Goal: Task Accomplishment & Management: Complete application form

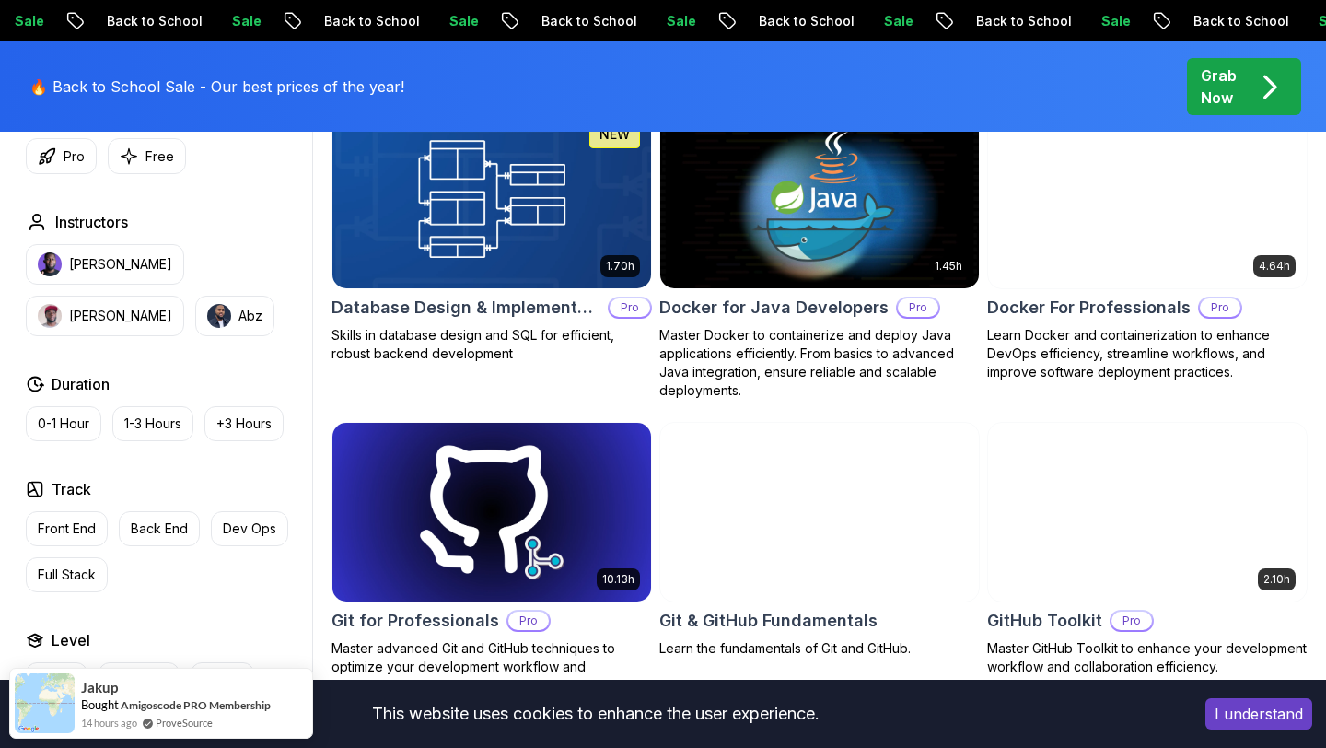
scroll to position [1736, 0]
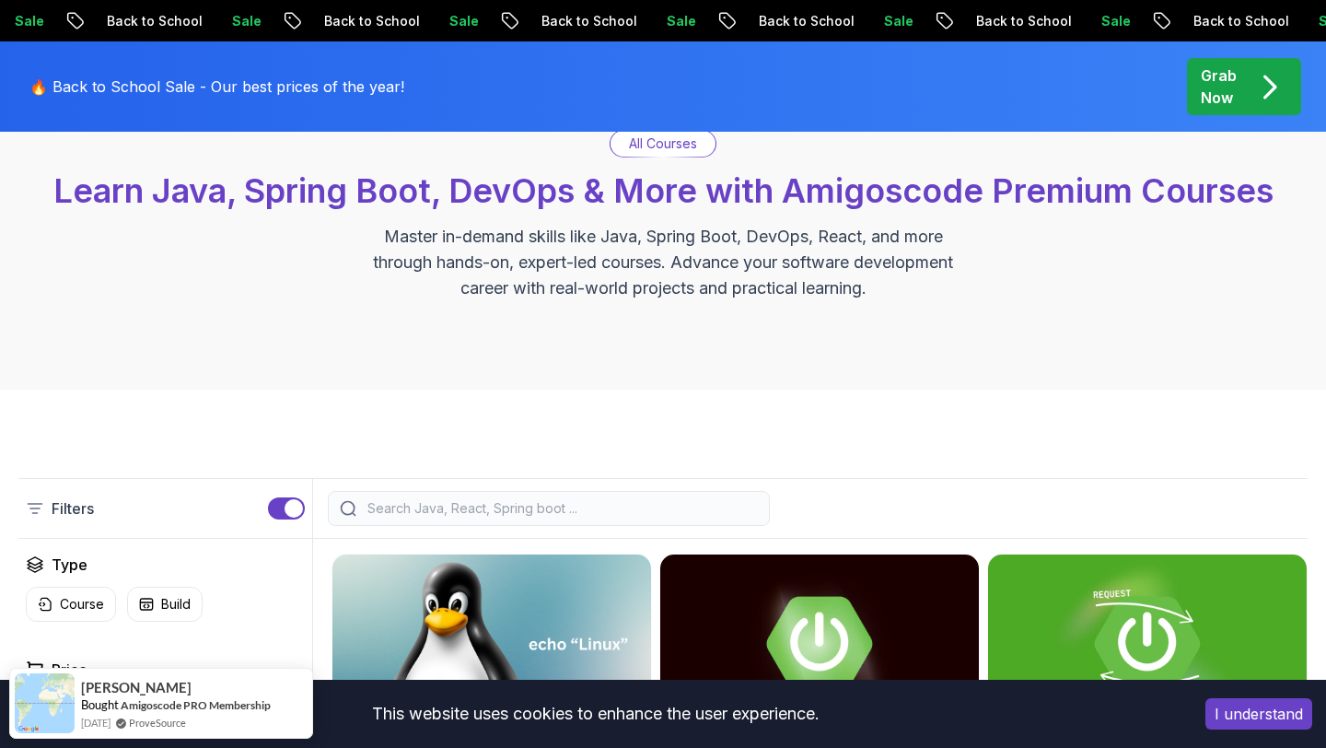
scroll to position [0, 0]
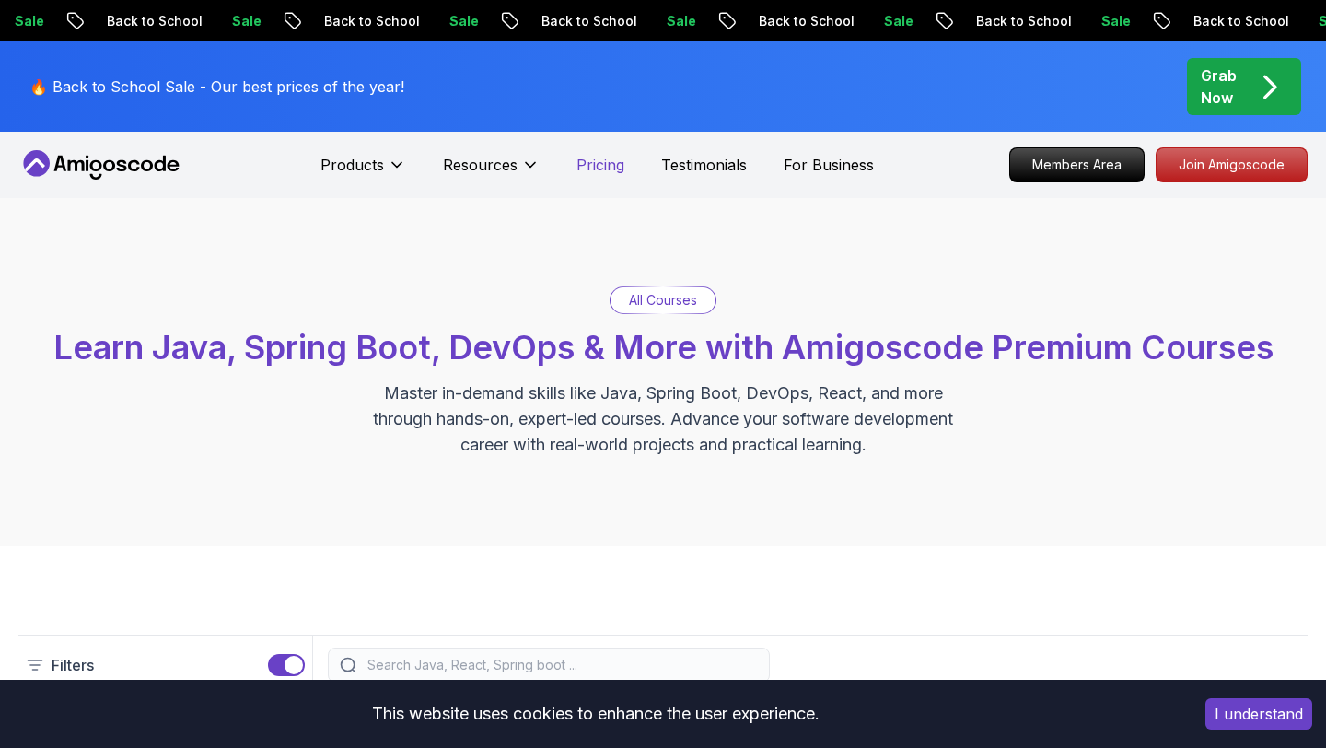
click at [606, 167] on p "Pricing" at bounding box center [600, 165] width 48 height 22
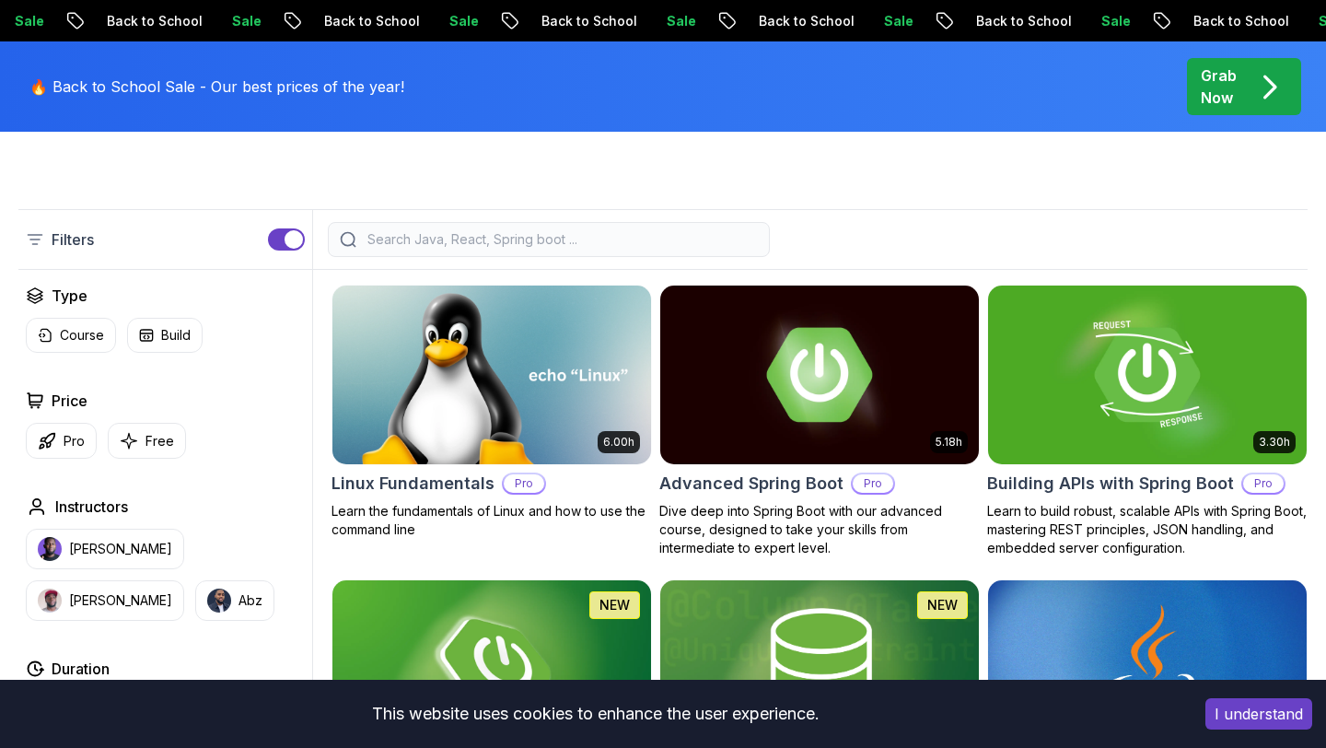
scroll to position [424, 0]
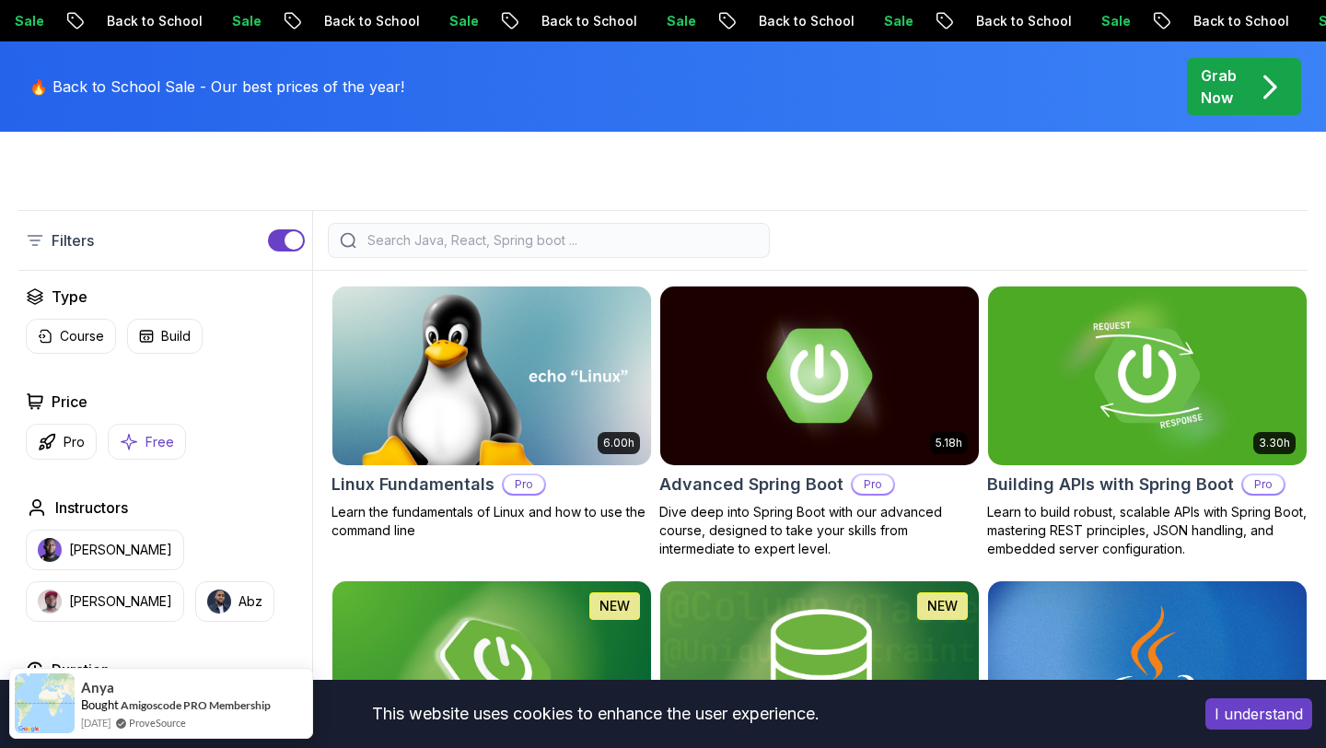
click at [146, 450] on p "Free" at bounding box center [159, 442] width 29 height 18
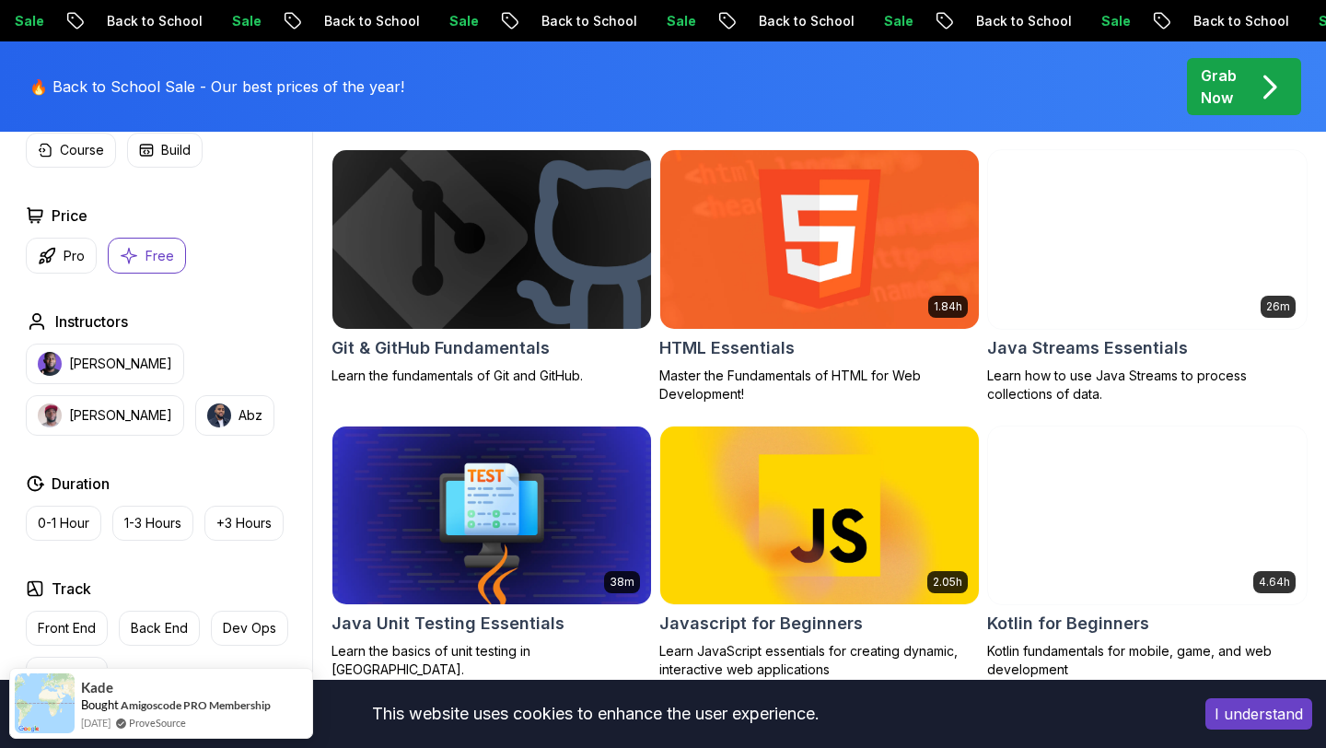
scroll to position [835, 0]
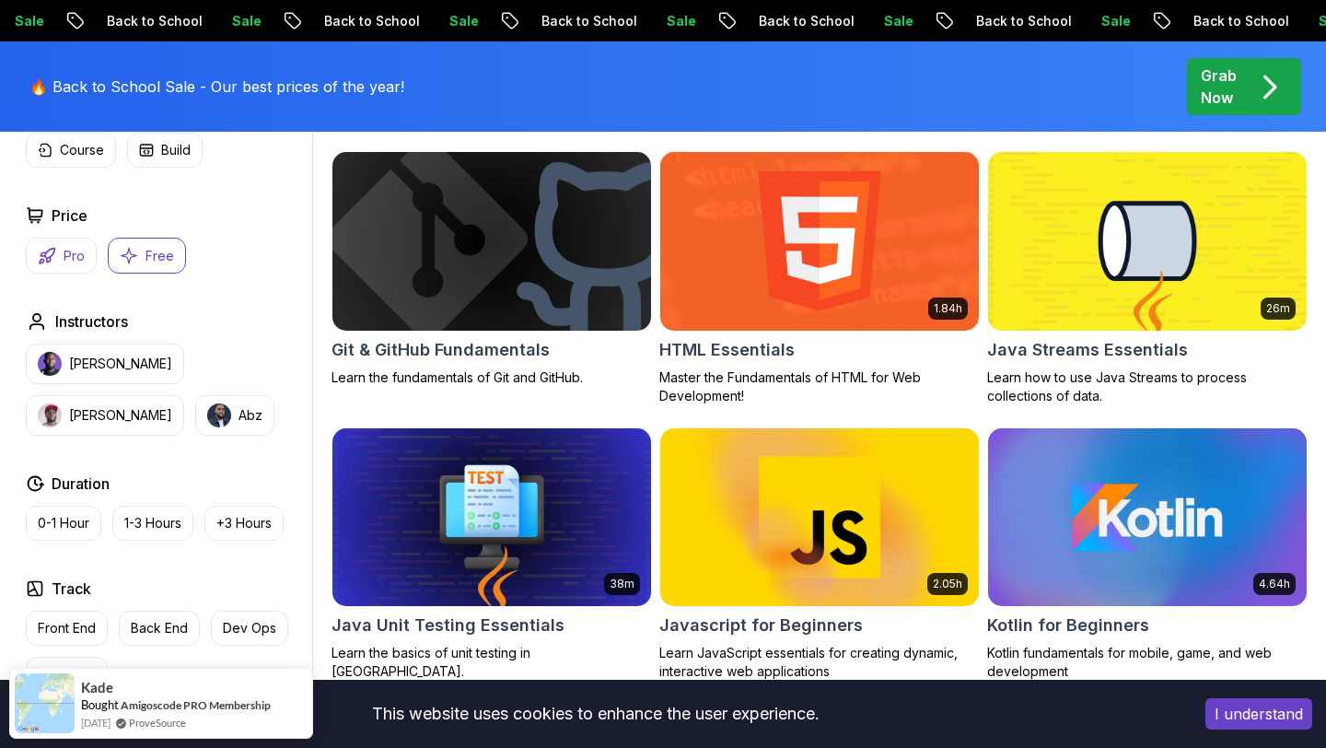
click at [77, 254] on p "Pro" at bounding box center [74, 256] width 21 height 18
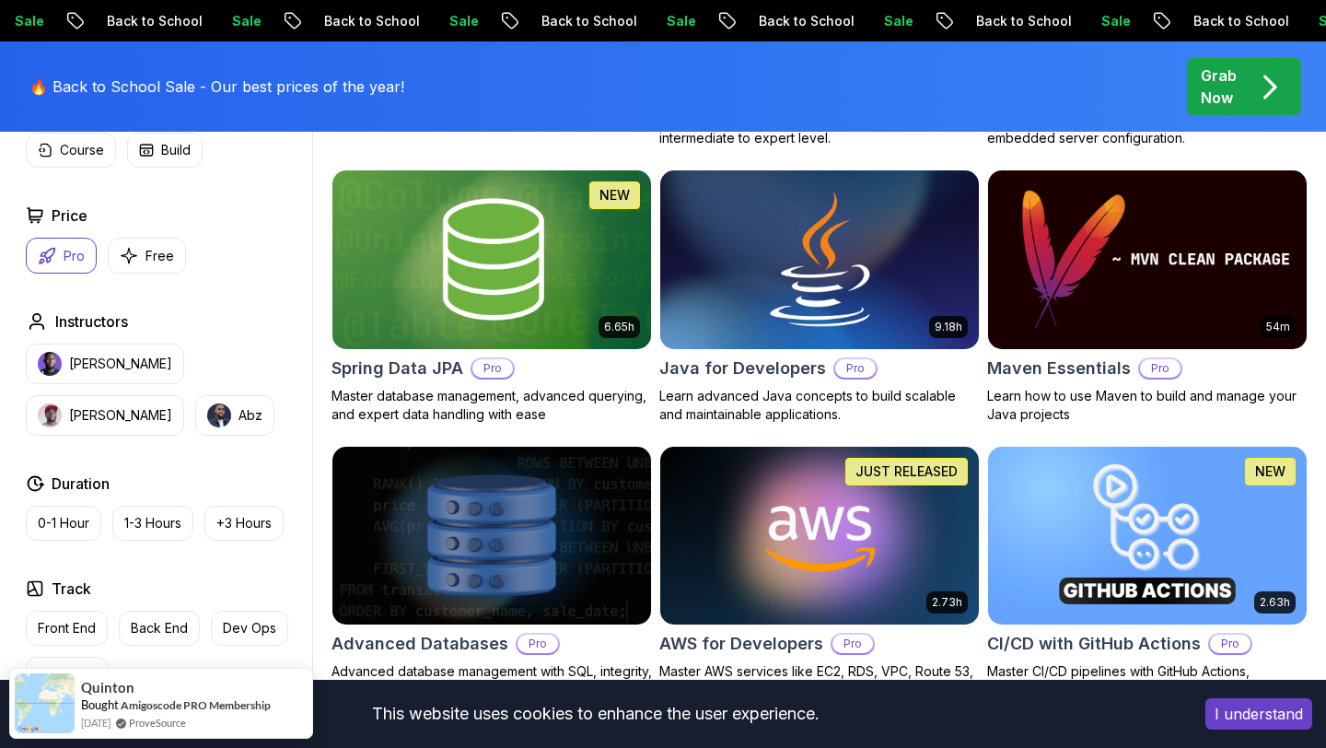
click at [697, 309] on img at bounding box center [819, 259] width 334 height 187
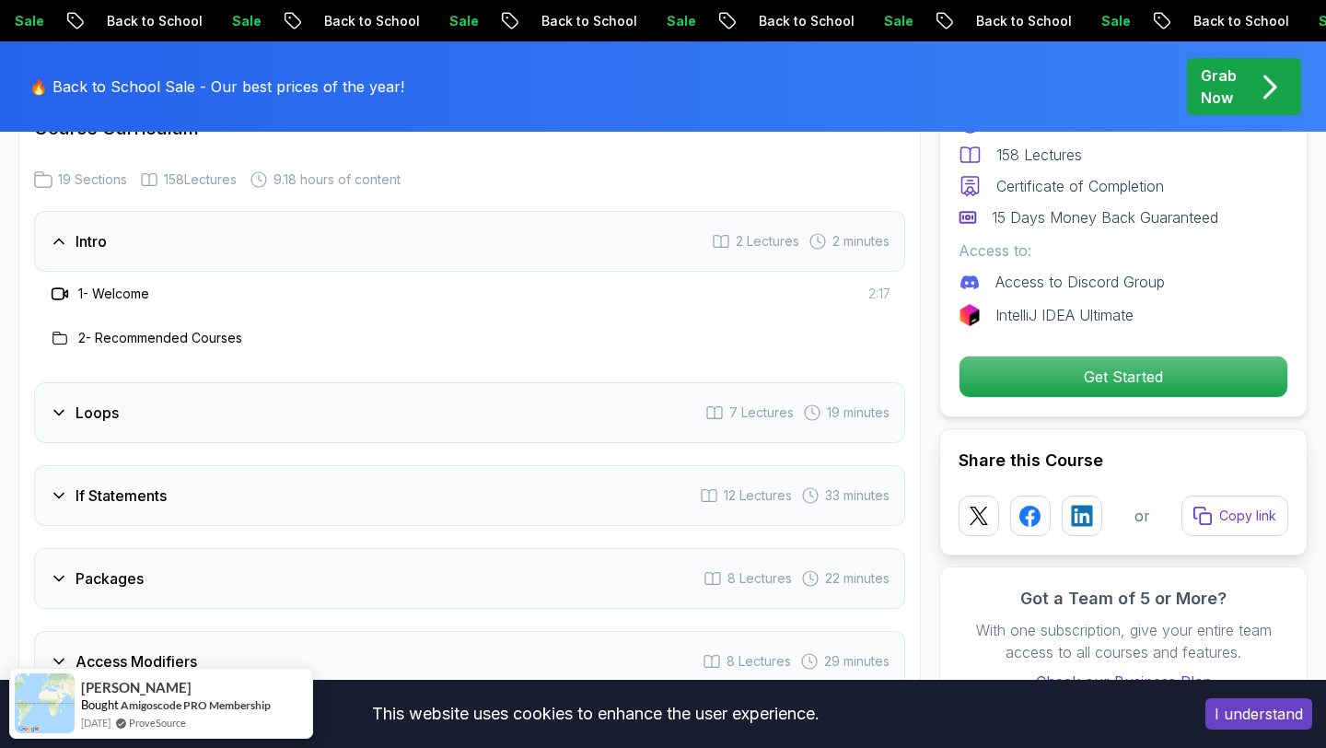
scroll to position [2444, 0]
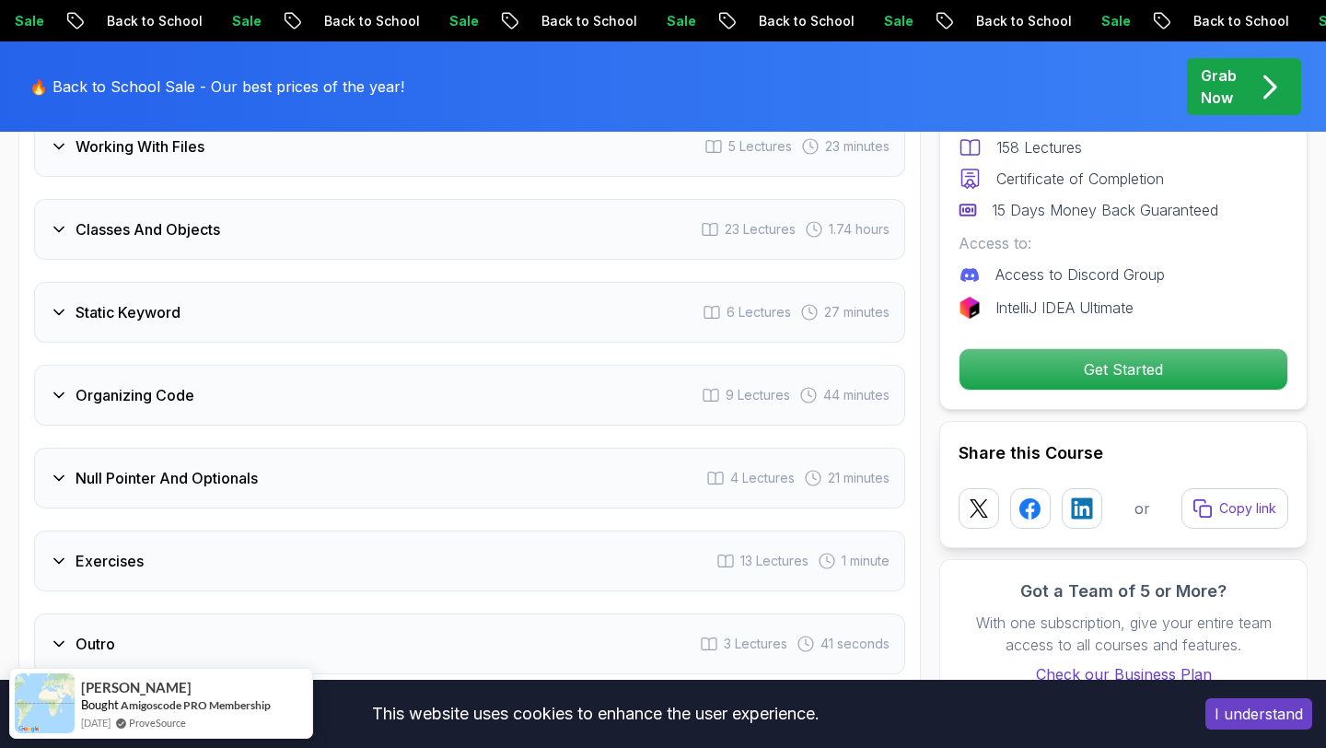
click at [273, 306] on div "Static Keyword 6 Lectures 27 minutes" at bounding box center [469, 312] width 871 height 61
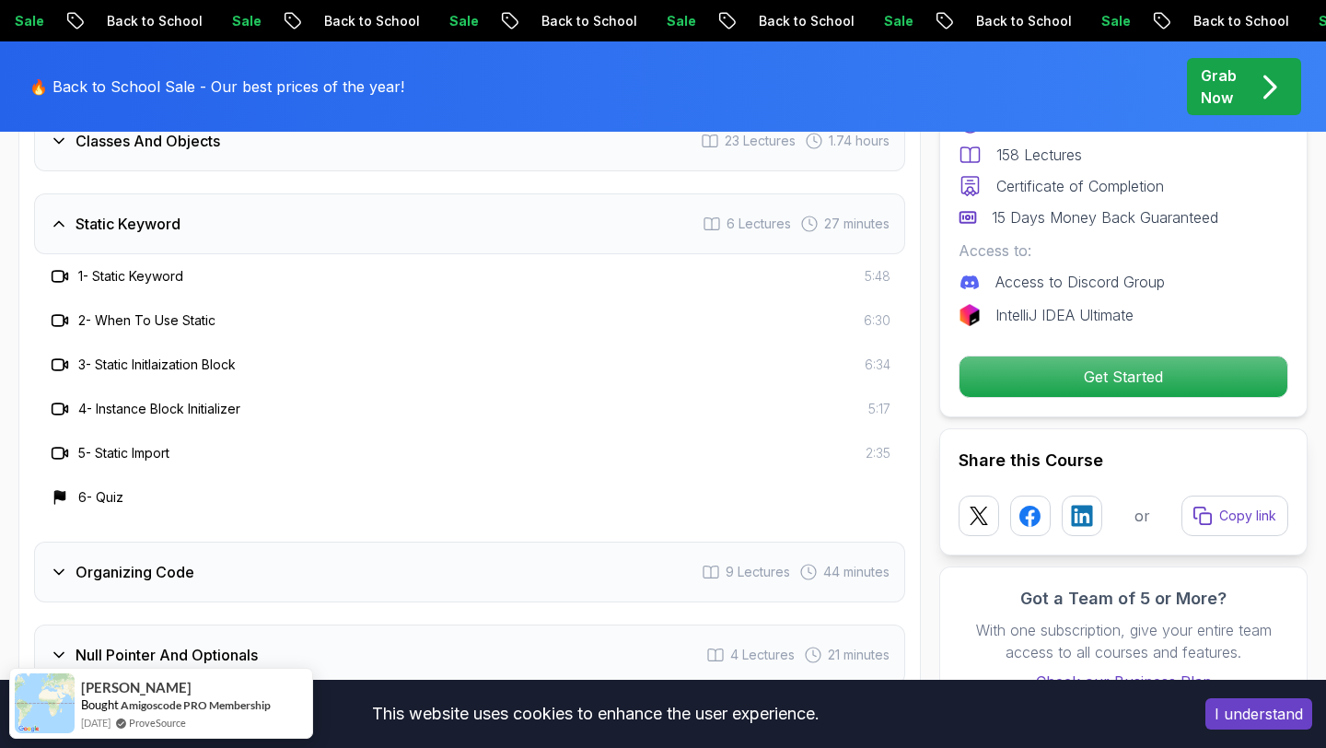
scroll to position [3532, 0]
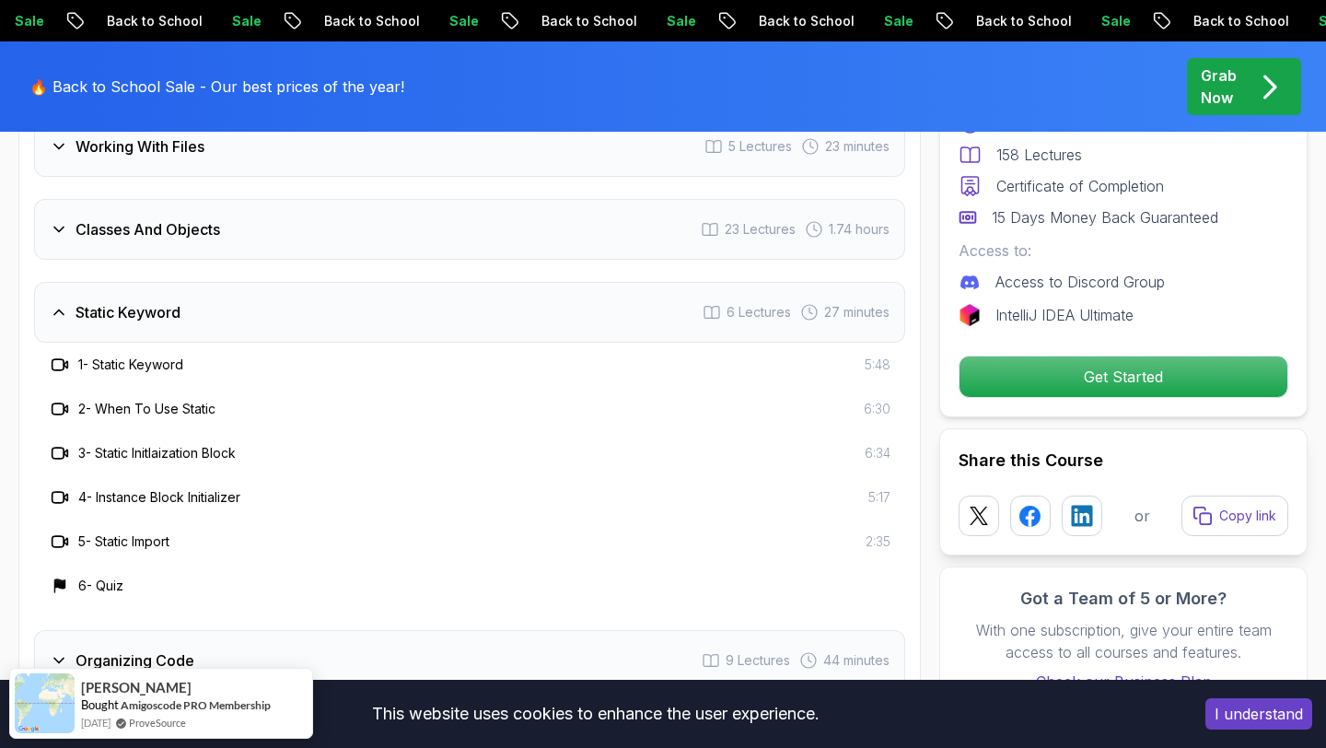
click at [273, 306] on div "Static Keyword 6 Lectures 27 minutes" at bounding box center [469, 312] width 871 height 61
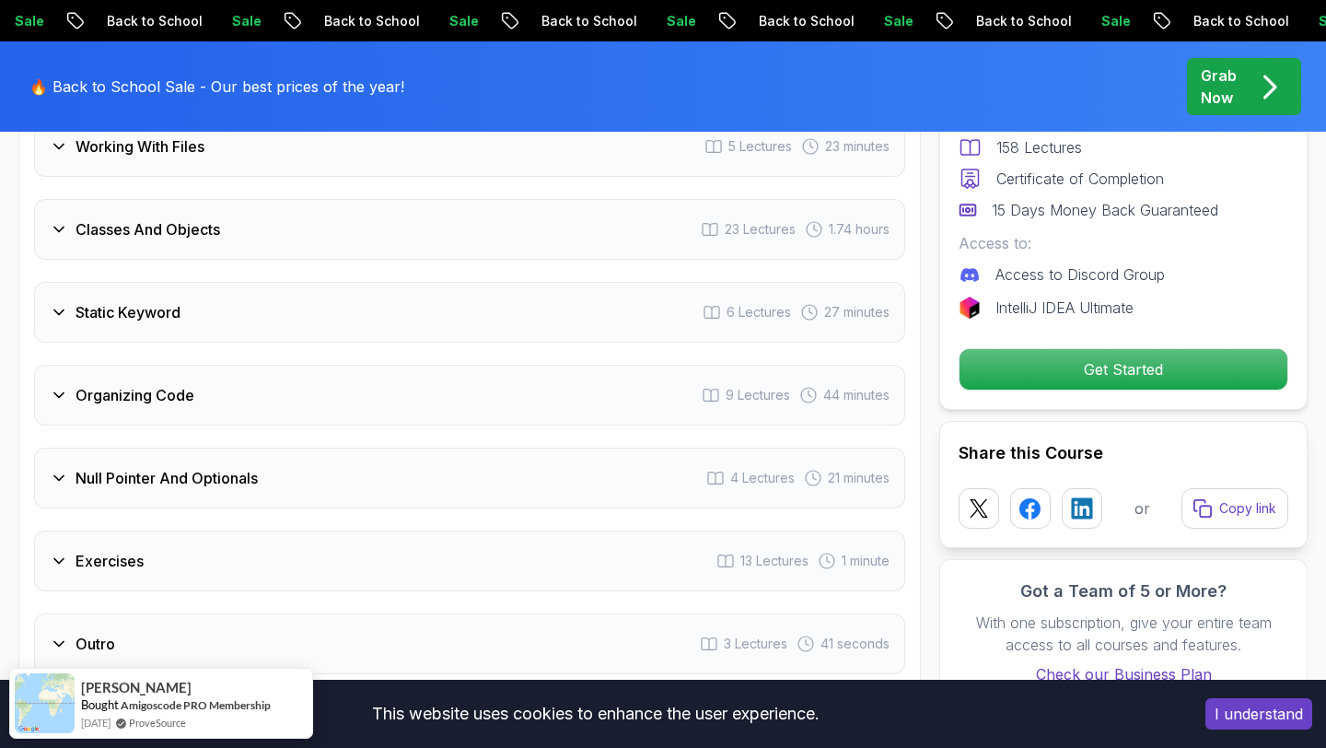
click at [273, 306] on div "Static Keyword 6 Lectures 27 minutes" at bounding box center [469, 312] width 871 height 61
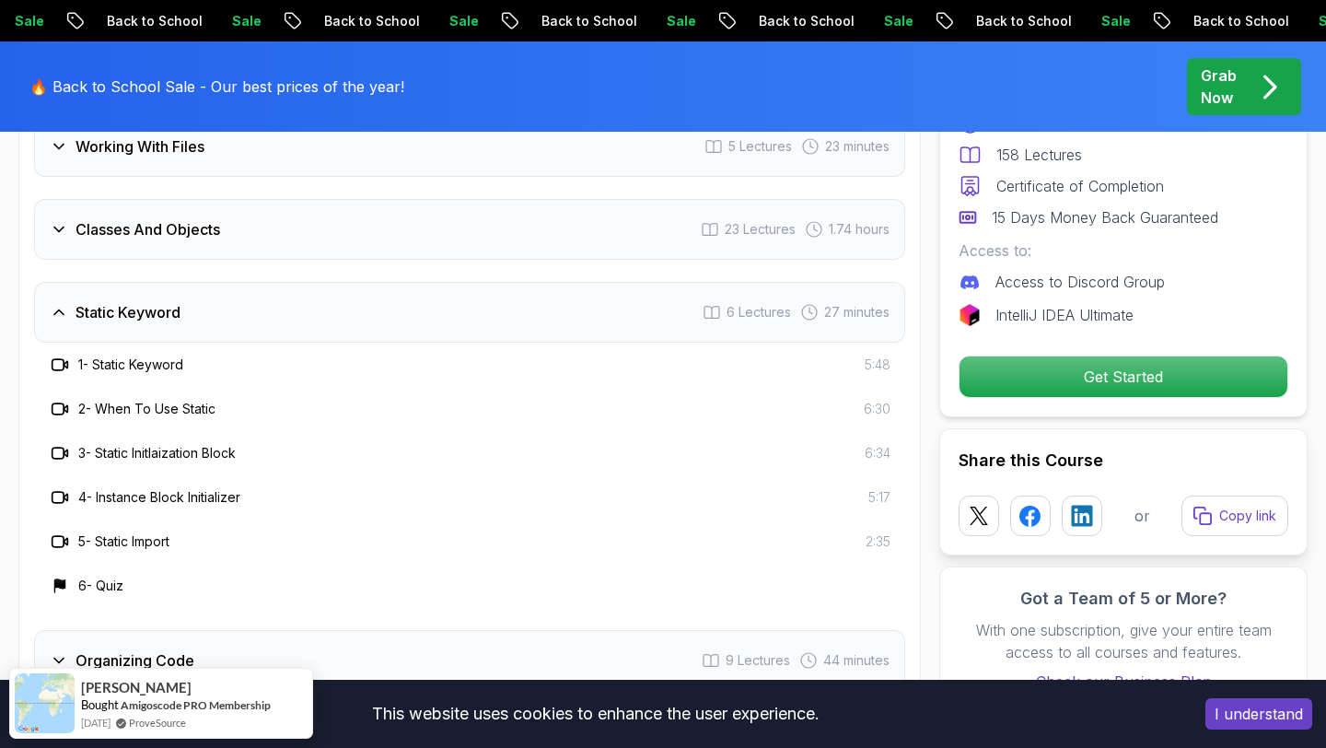
click at [273, 306] on div "Static Keyword 6 Lectures 27 minutes" at bounding box center [469, 312] width 871 height 61
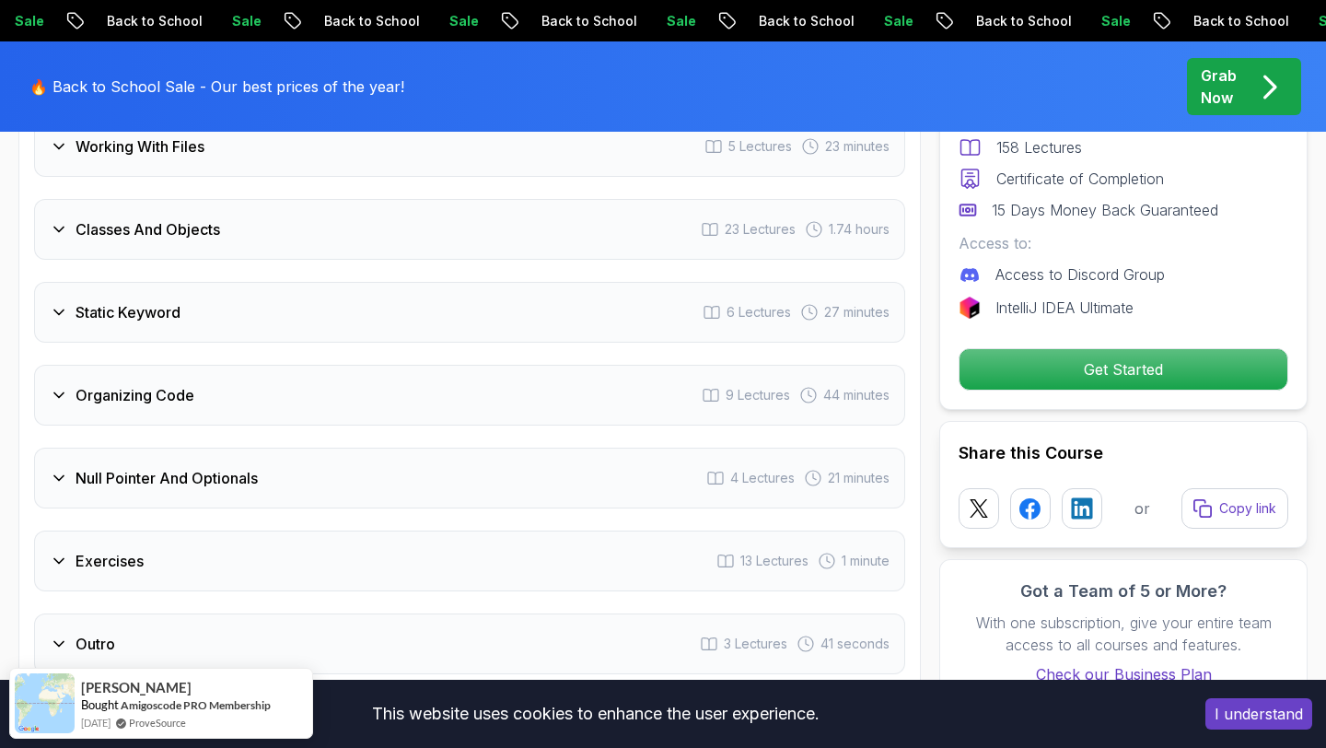
click at [257, 372] on div "Organizing Code 9 Lectures 44 minutes" at bounding box center [469, 395] width 871 height 61
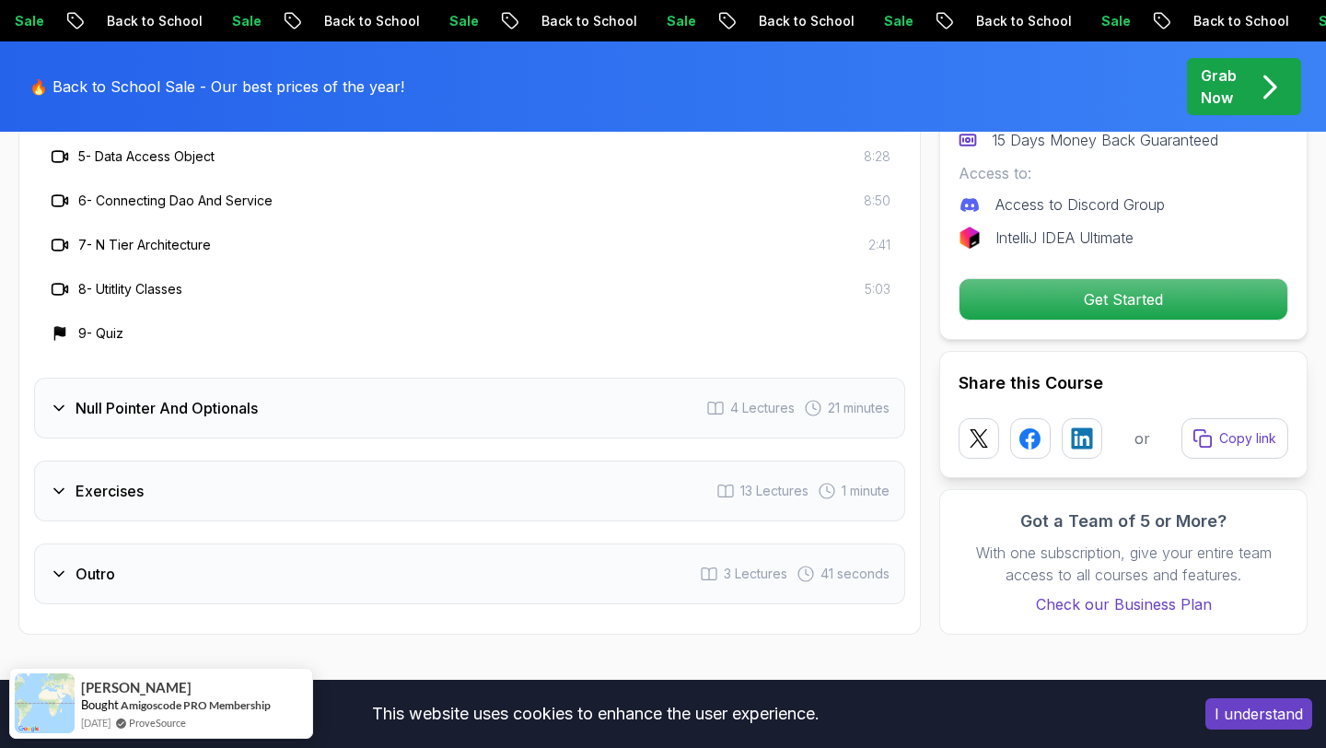
scroll to position [4015, 0]
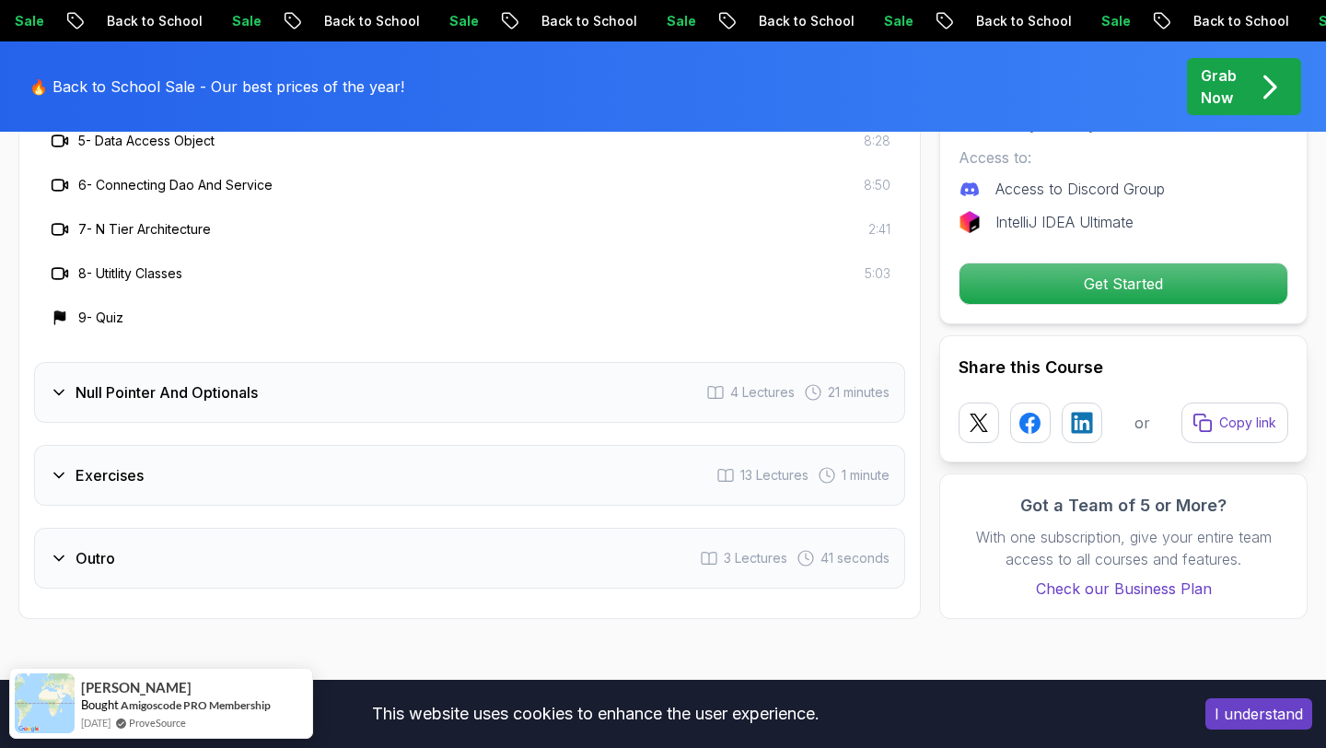
click at [238, 381] on div "Null Pointer And Optionals 4 Lectures 21 minutes" at bounding box center [469, 392] width 871 height 61
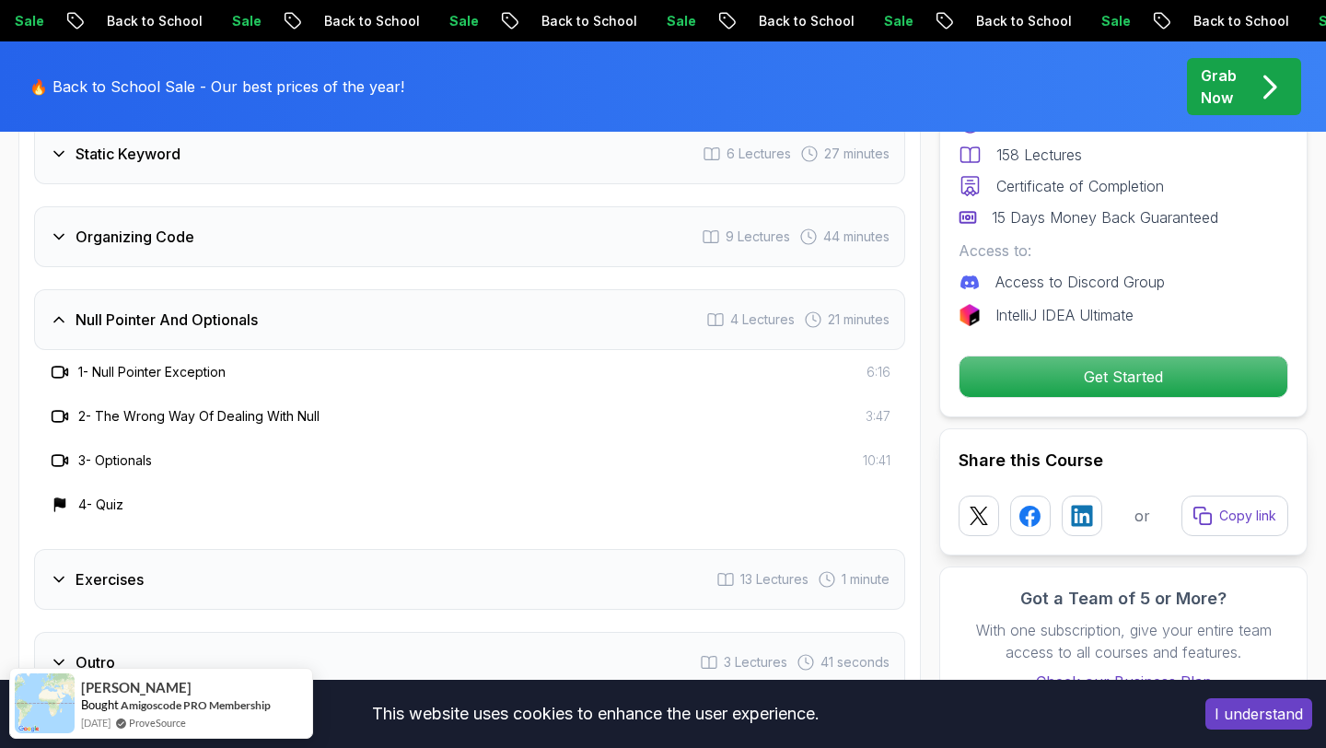
scroll to position [3688, 0]
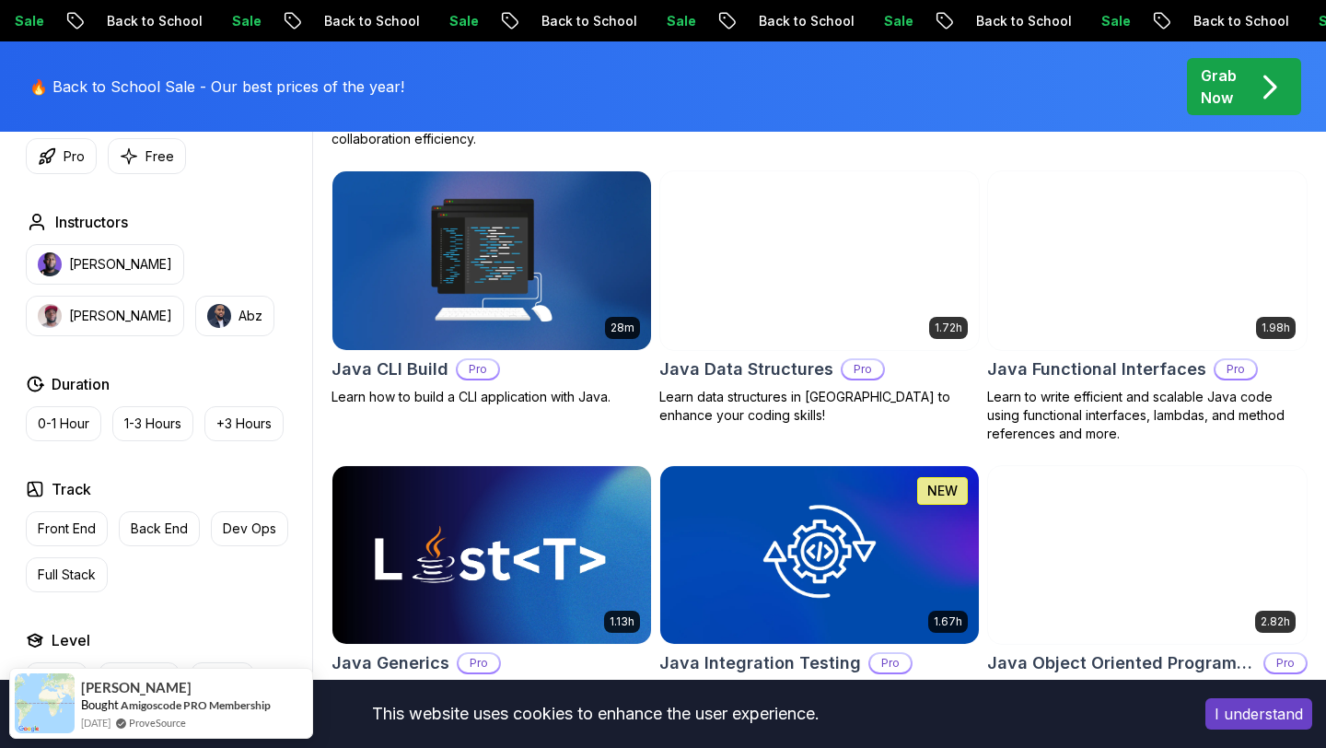
scroll to position [2015, 0]
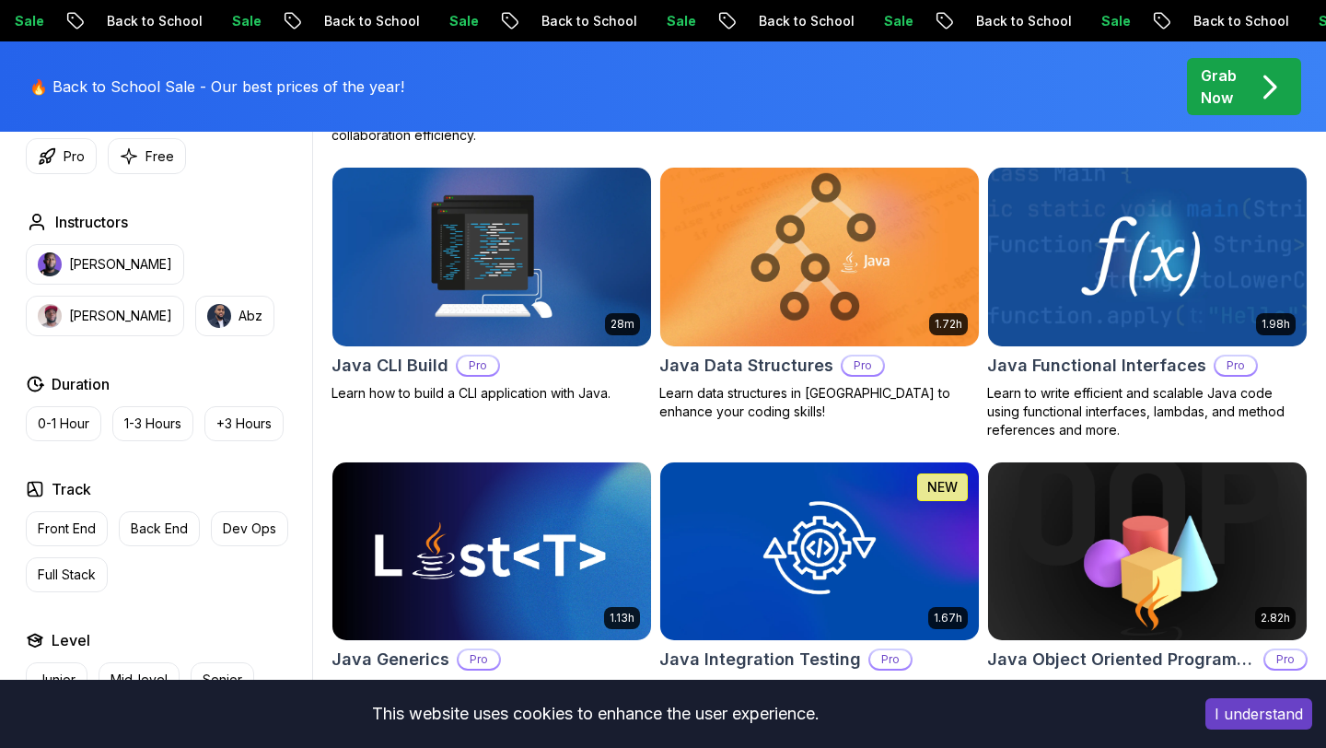
click at [775, 369] on h2 "Java Data Structures" at bounding box center [746, 366] width 174 height 26
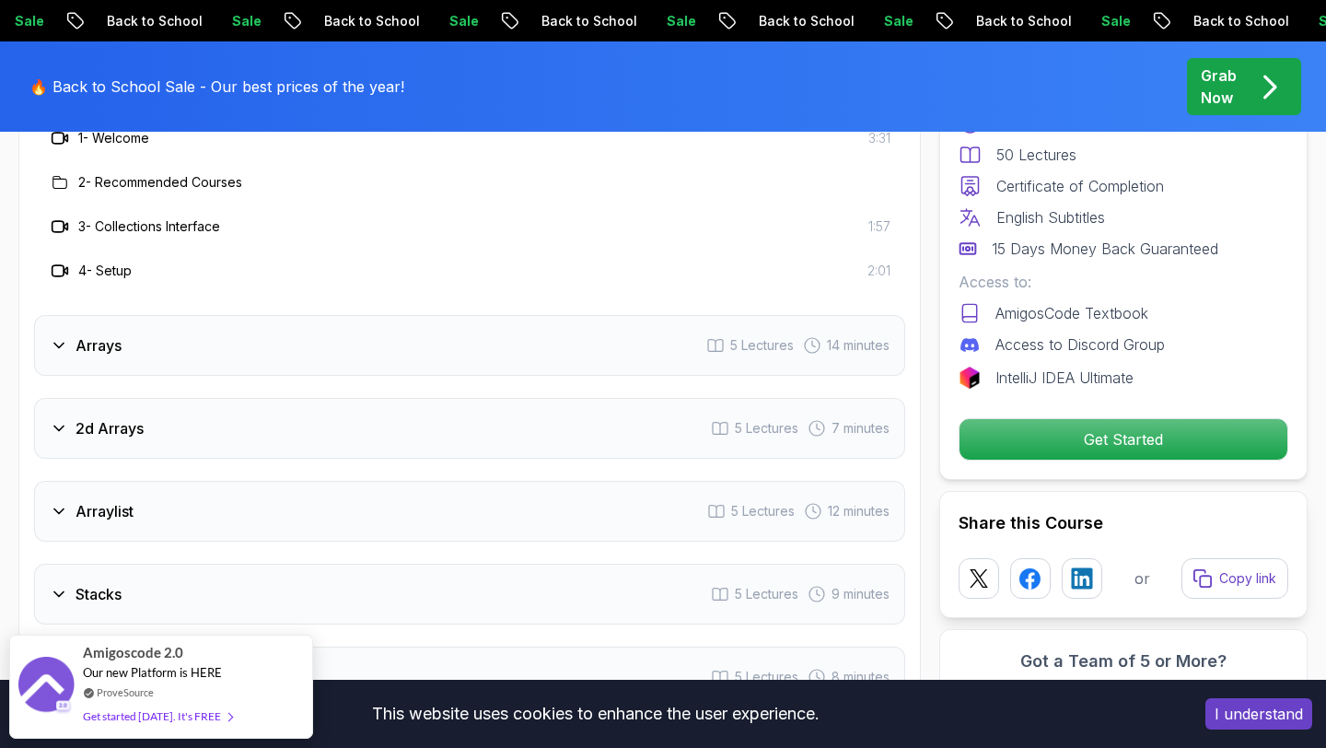
scroll to position [2580, 0]
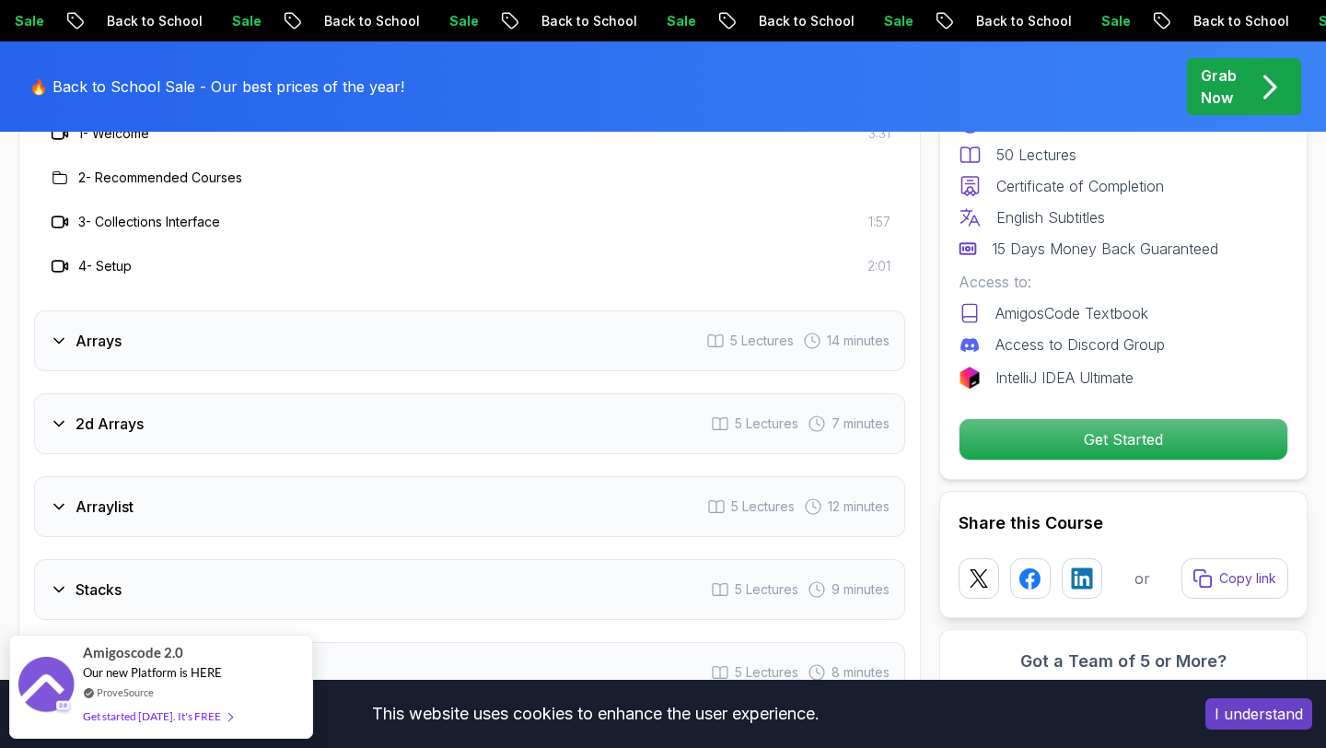
click at [620, 315] on div "Arrays 5 Lectures 14 minutes" at bounding box center [469, 340] width 871 height 61
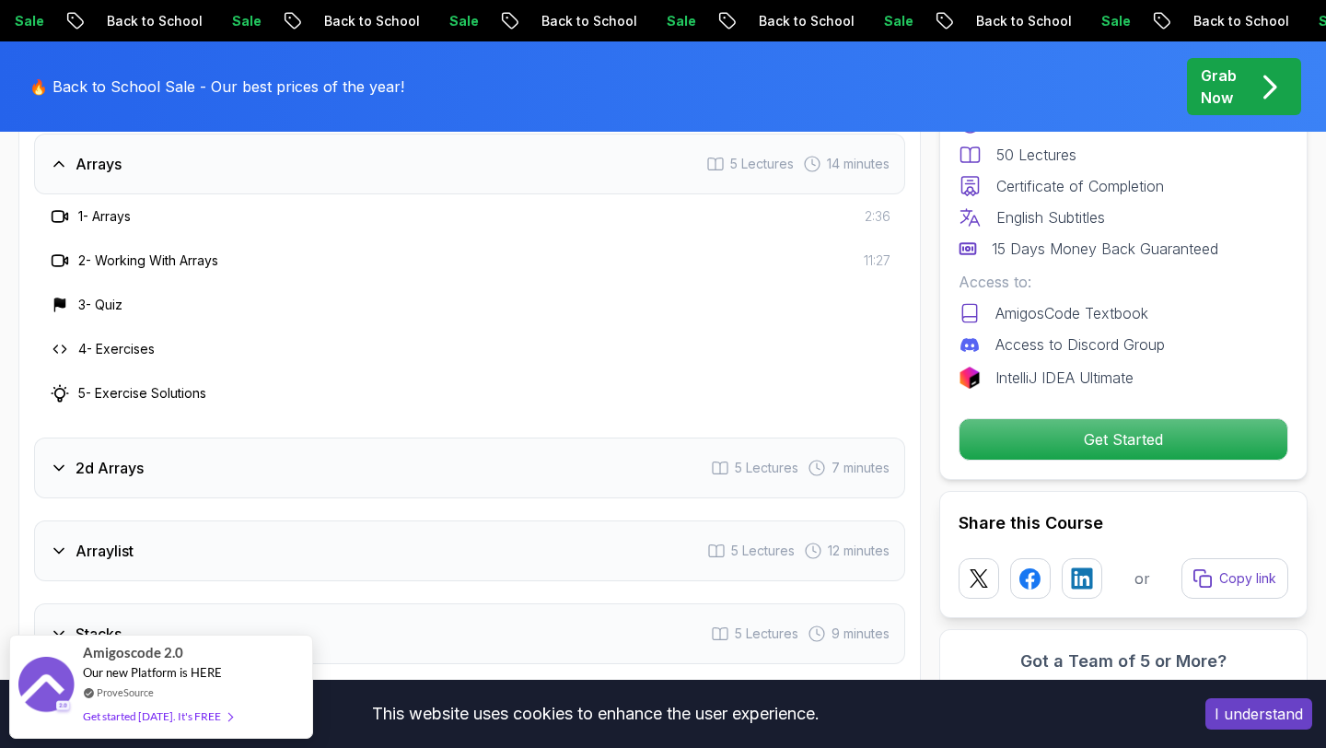
click at [556, 447] on div "2d Arrays 5 Lectures 7 minutes" at bounding box center [469, 467] width 871 height 61
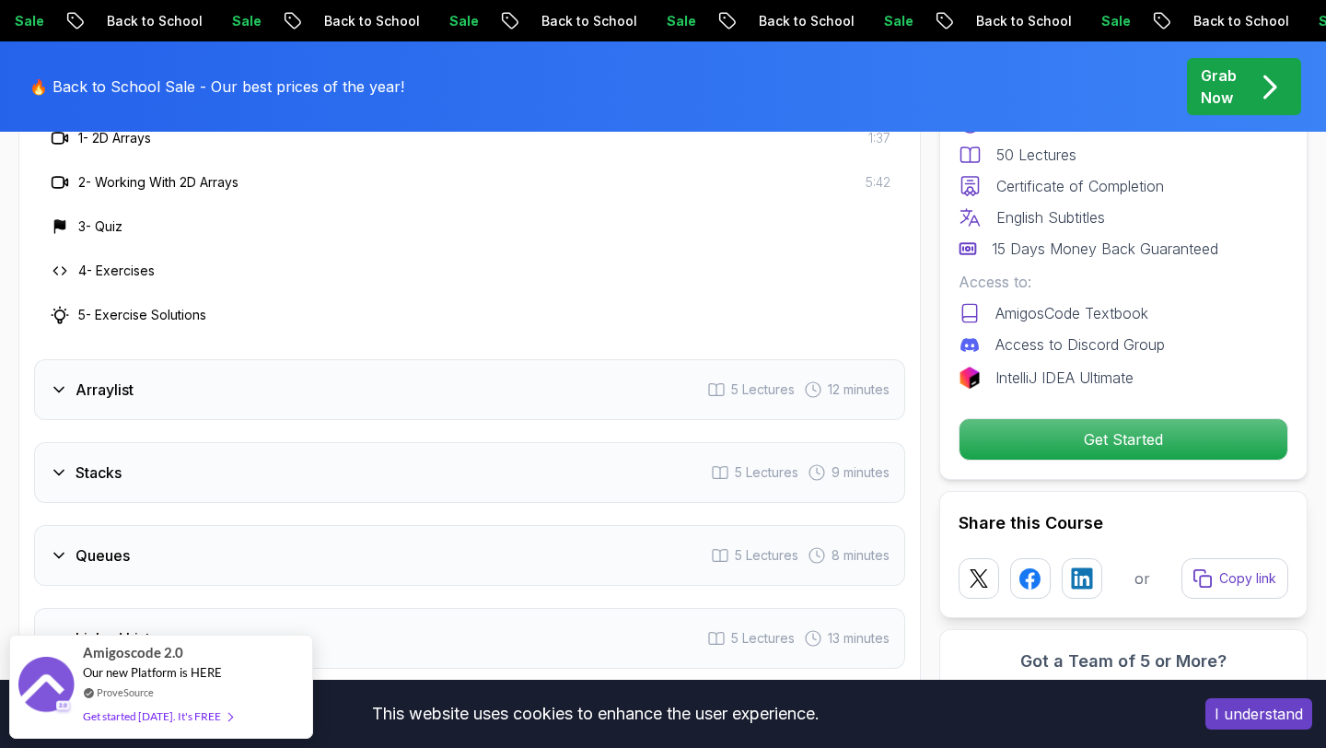
scroll to position [2743, 0]
click at [512, 357] on div "Arraylist 5 Lectures 12 minutes" at bounding box center [469, 387] width 871 height 61
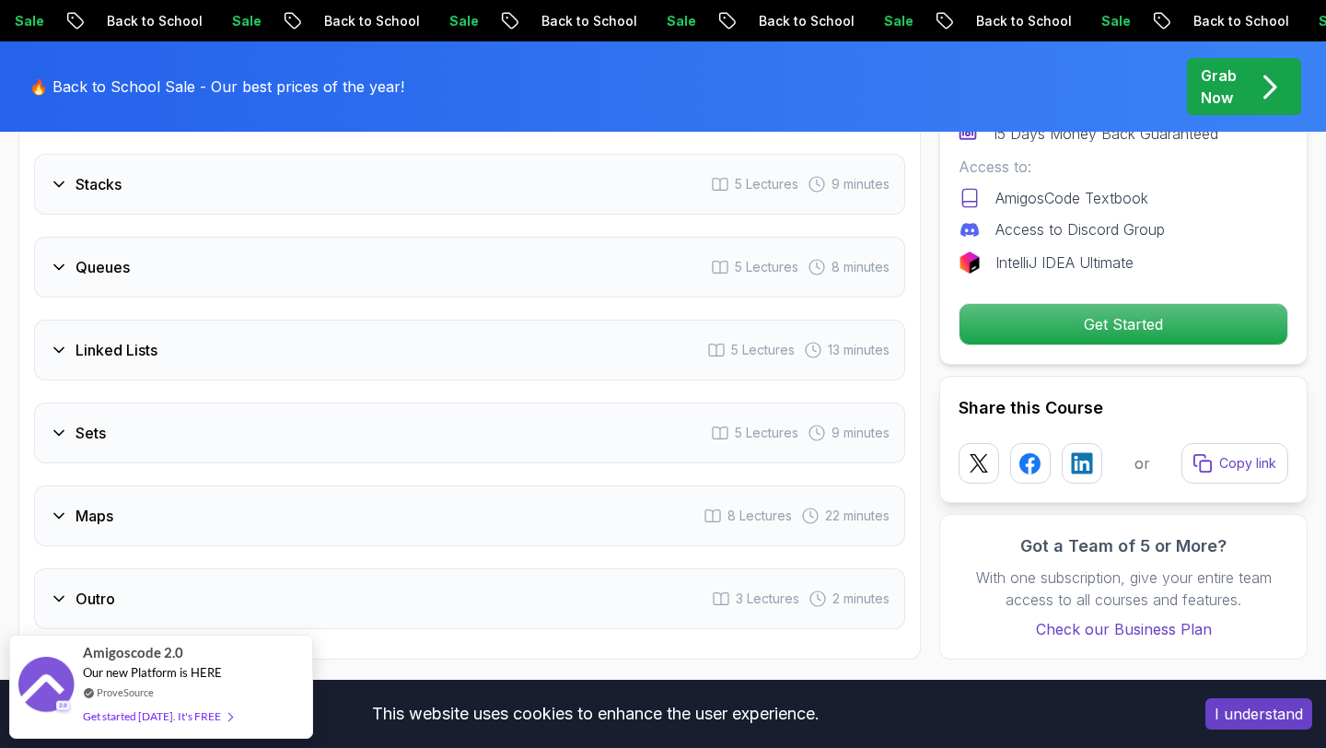
scroll to position [3021, 0]
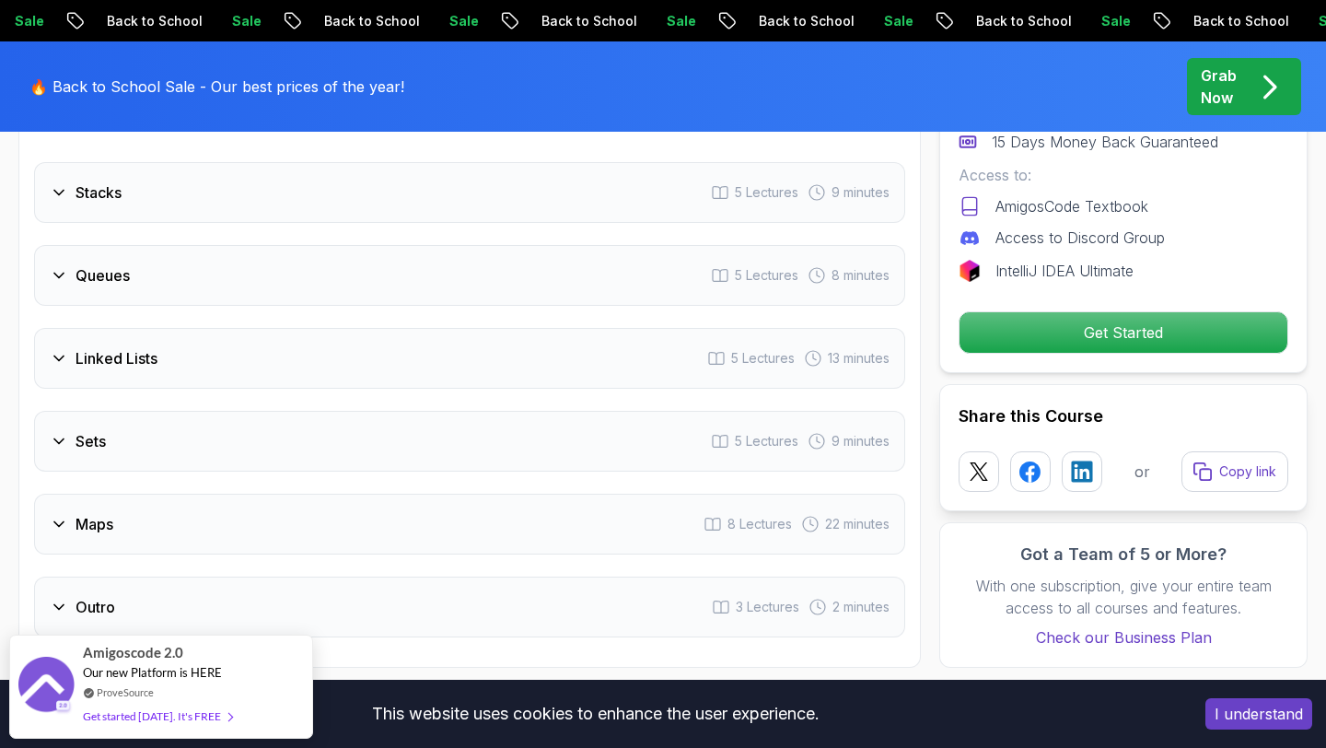
click at [1242, 95] on div "Grab Now" at bounding box center [1244, 86] width 87 height 44
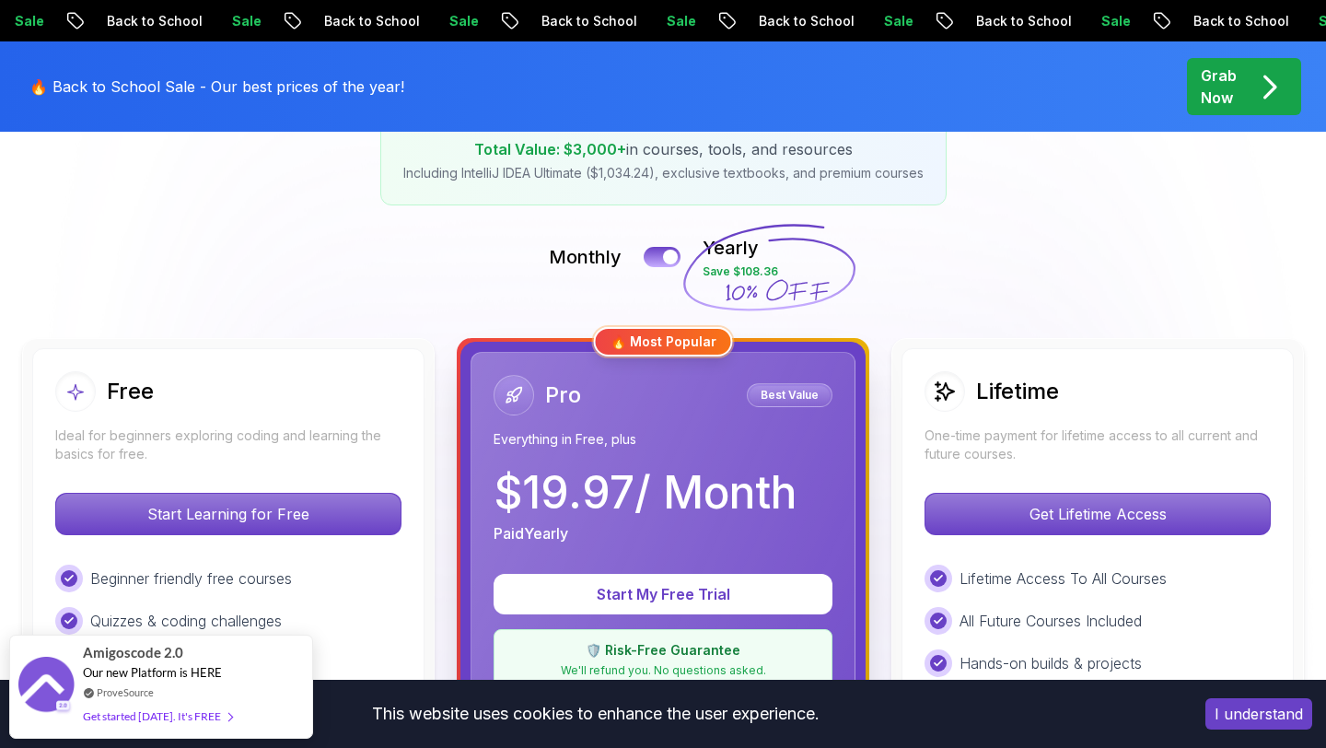
scroll to position [319, 0]
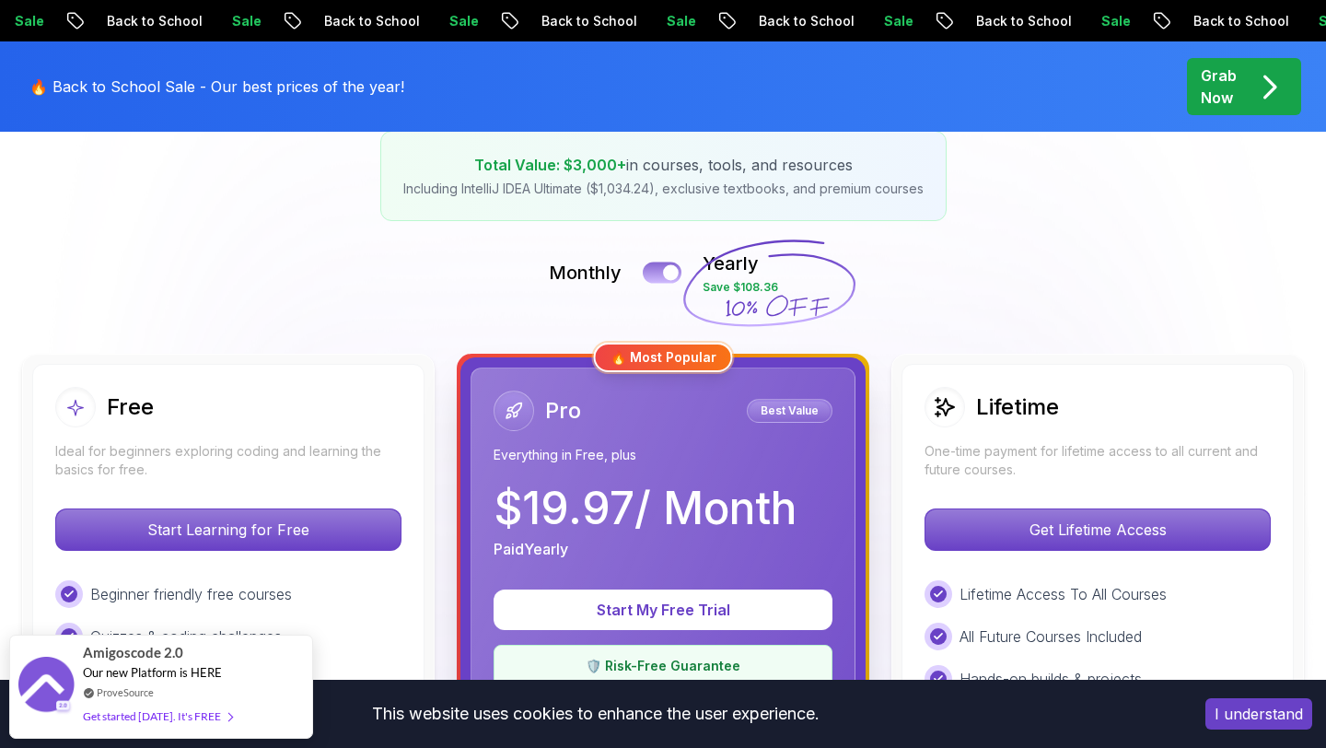
click at [650, 273] on button at bounding box center [662, 271] width 39 height 21
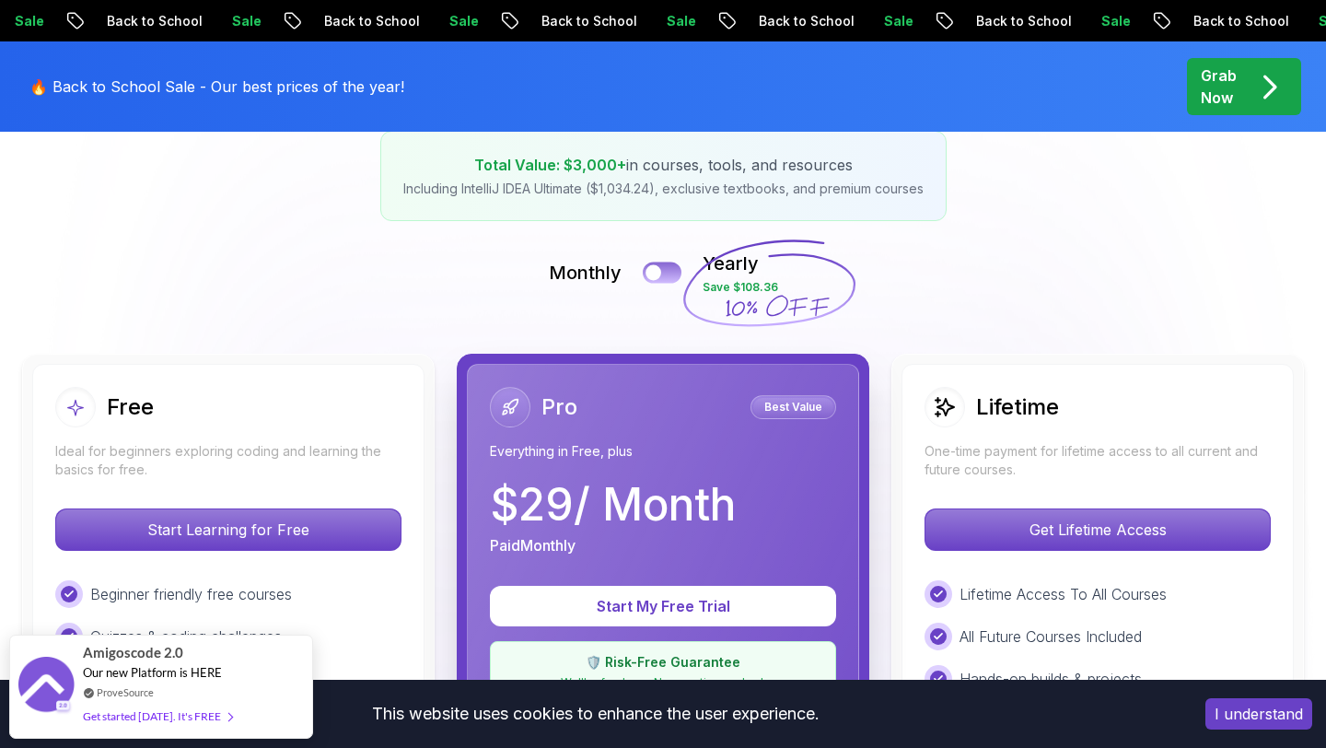
click at [669, 274] on button at bounding box center [662, 271] width 39 height 21
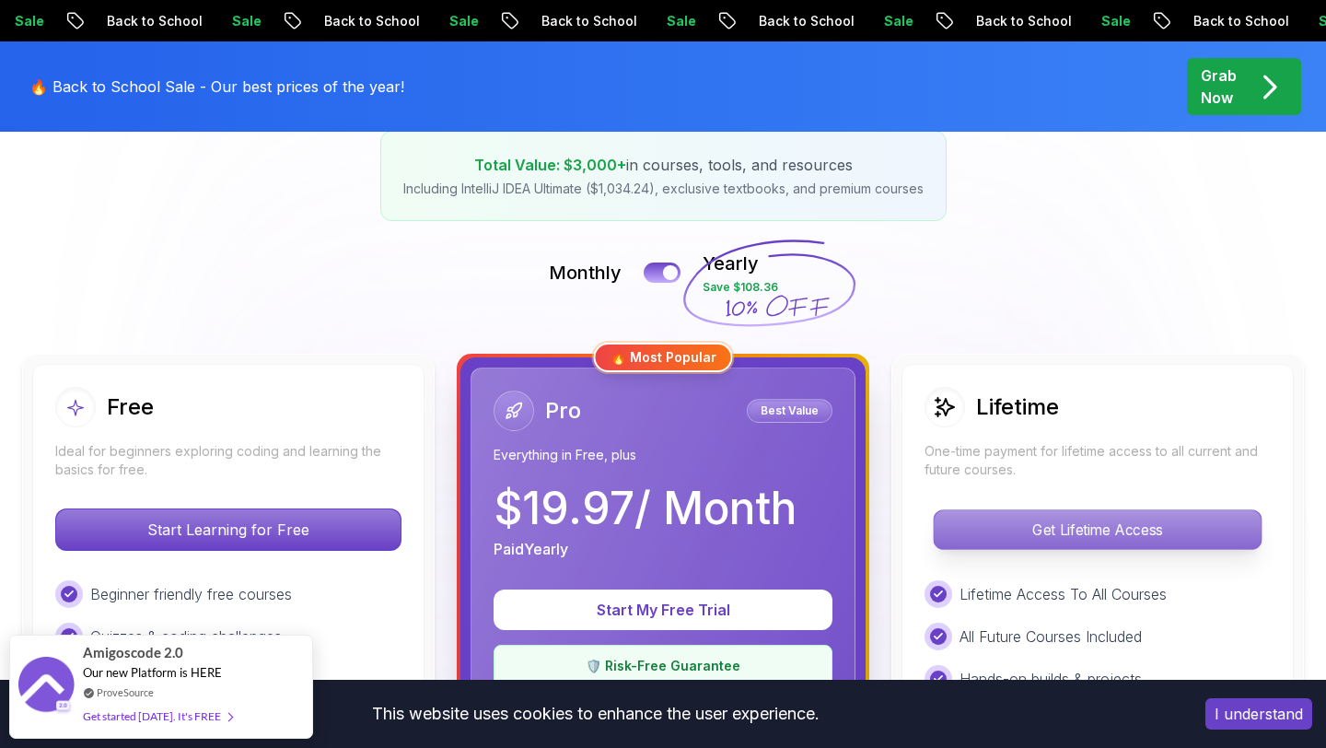
click at [1037, 525] on p "Get Lifetime Access" at bounding box center [1097, 529] width 327 height 39
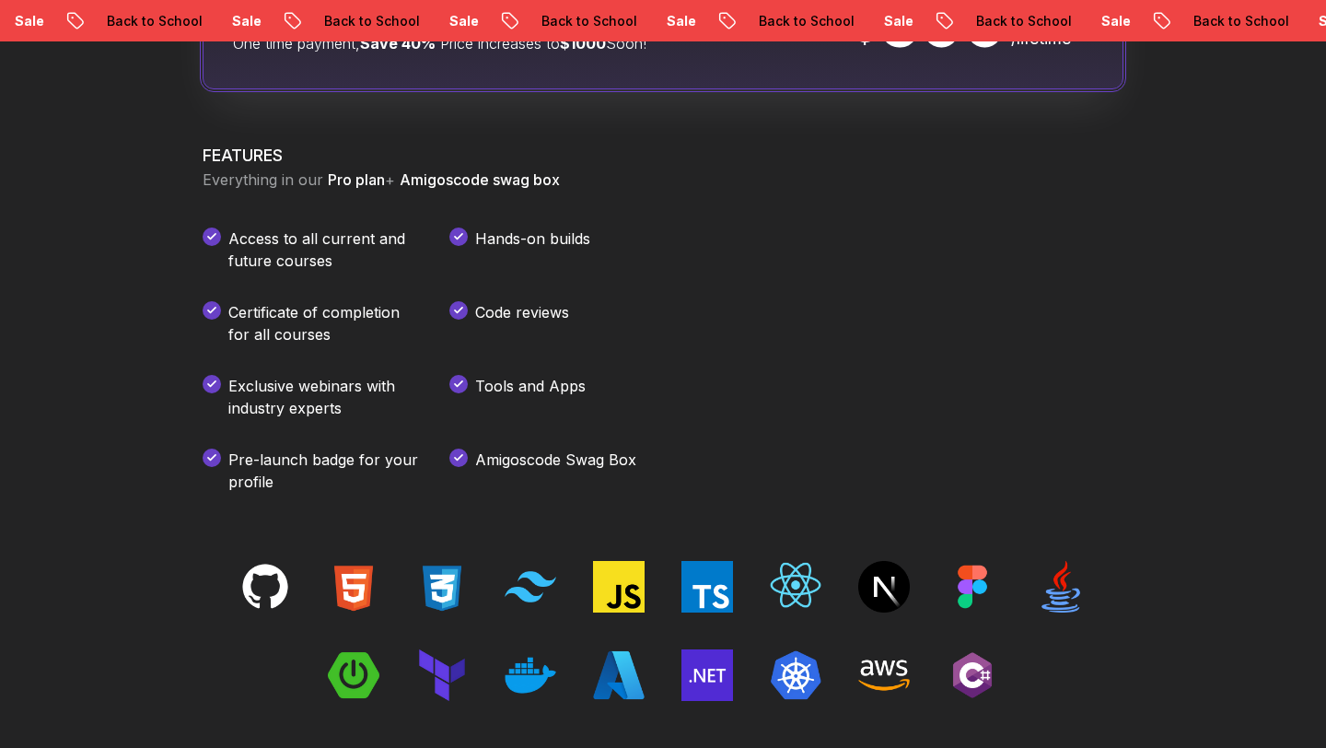
scroll to position [2479, 0]
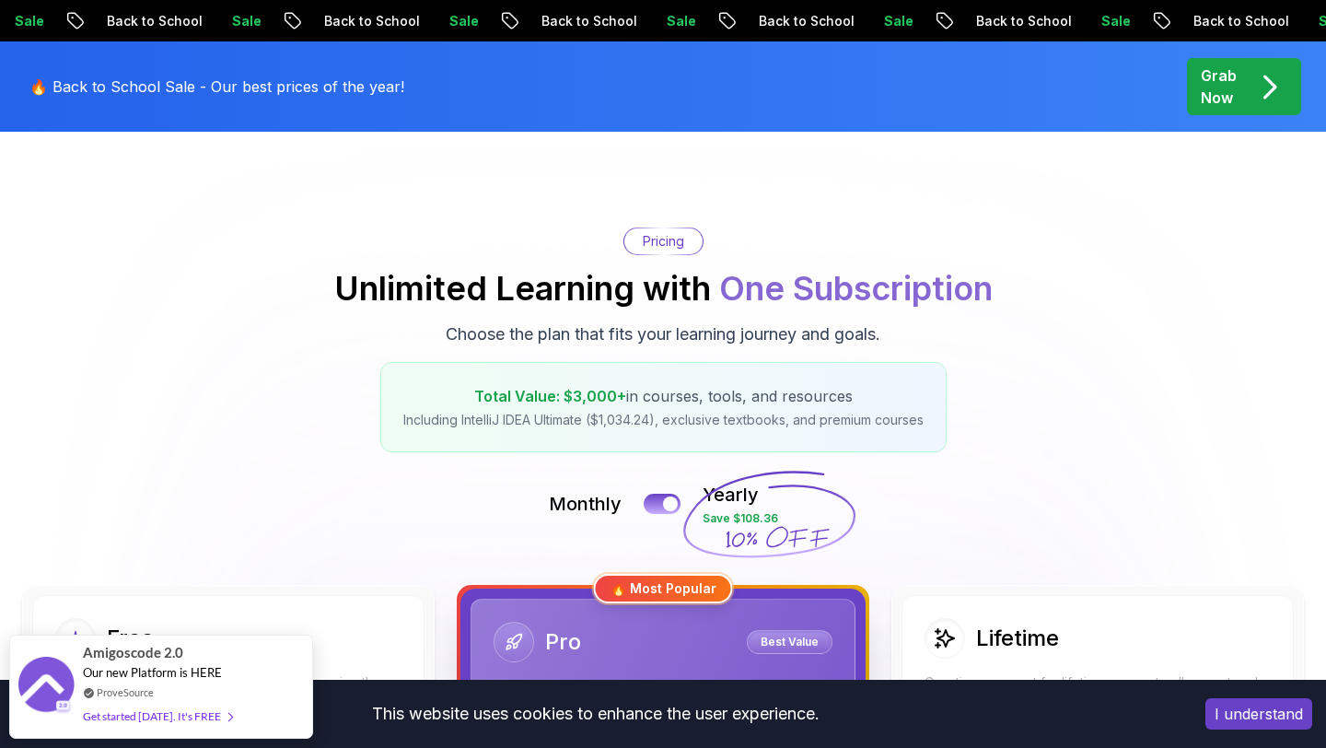
scroll to position [87, 0]
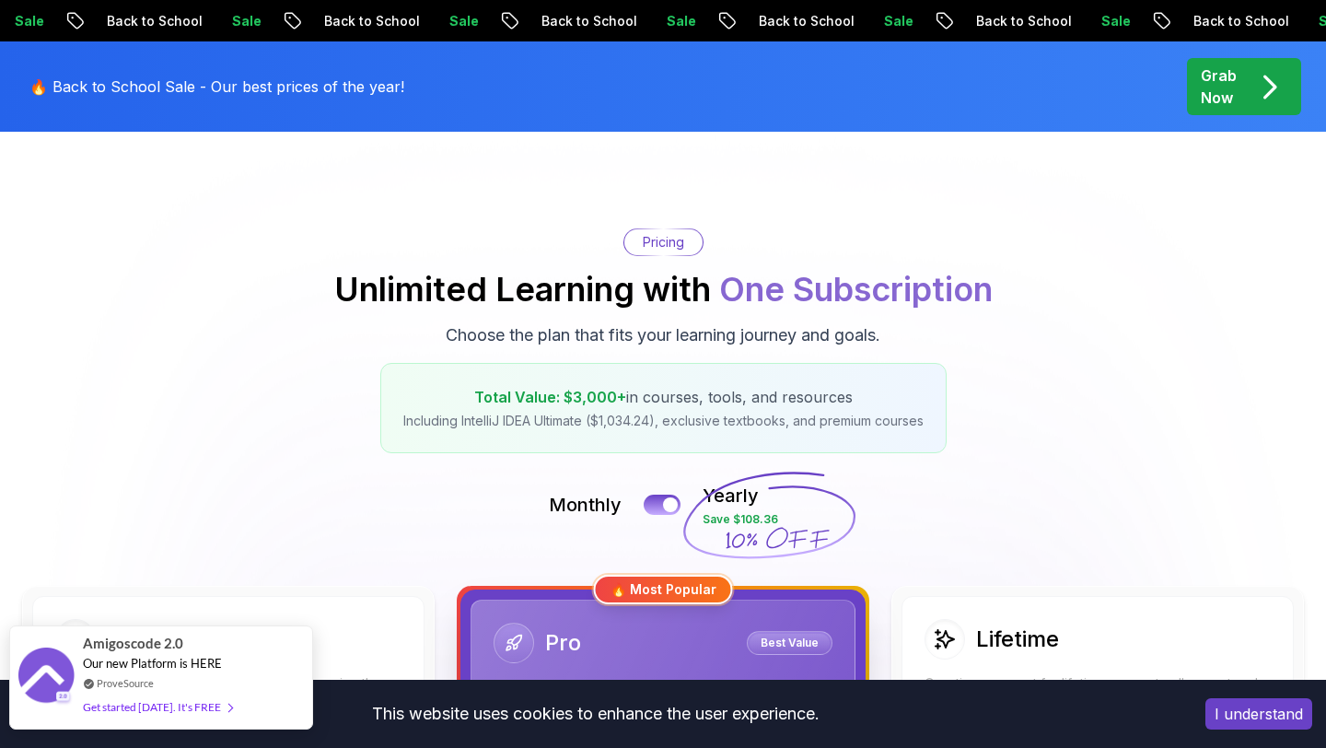
click at [208, 711] on div "Get started [DATE]. It's FREE" at bounding box center [157, 706] width 149 height 21
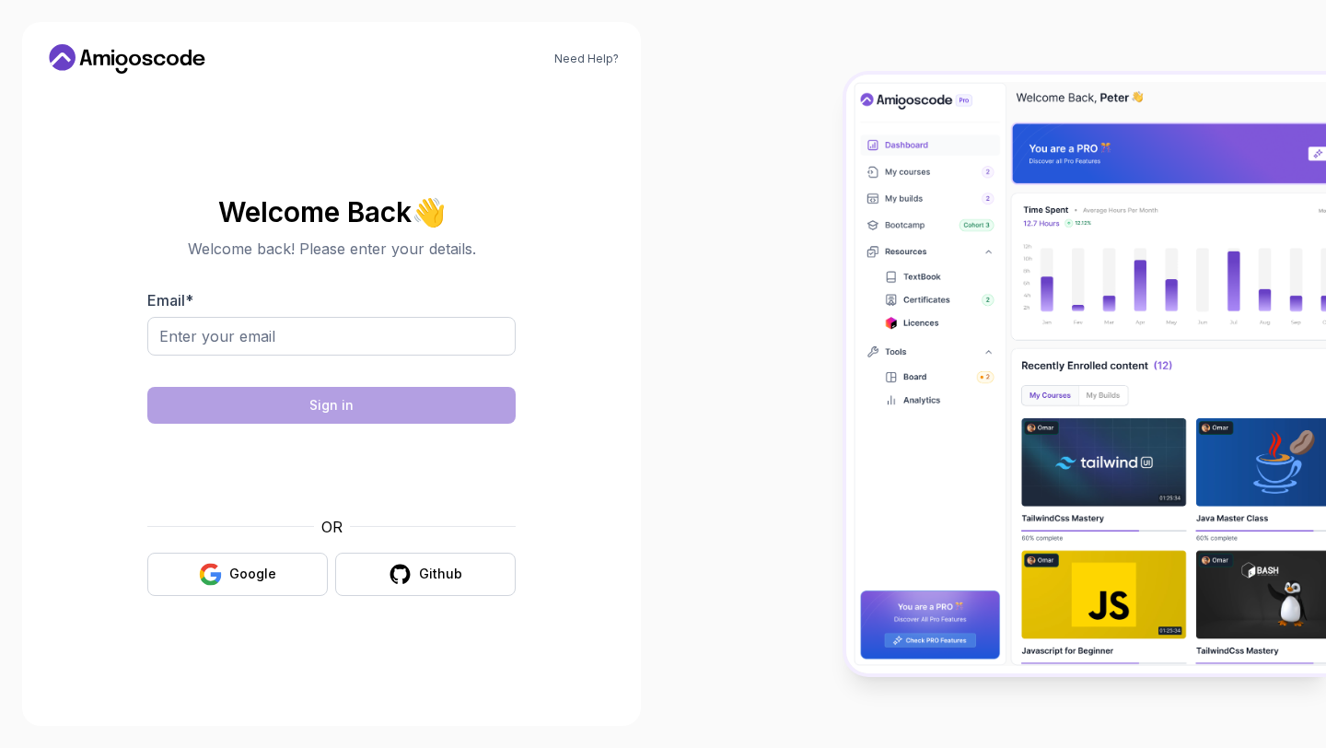
click at [475, 235] on div "Welcome Back 👋 Welcome back! Please enter your details." at bounding box center [331, 228] width 368 height 63
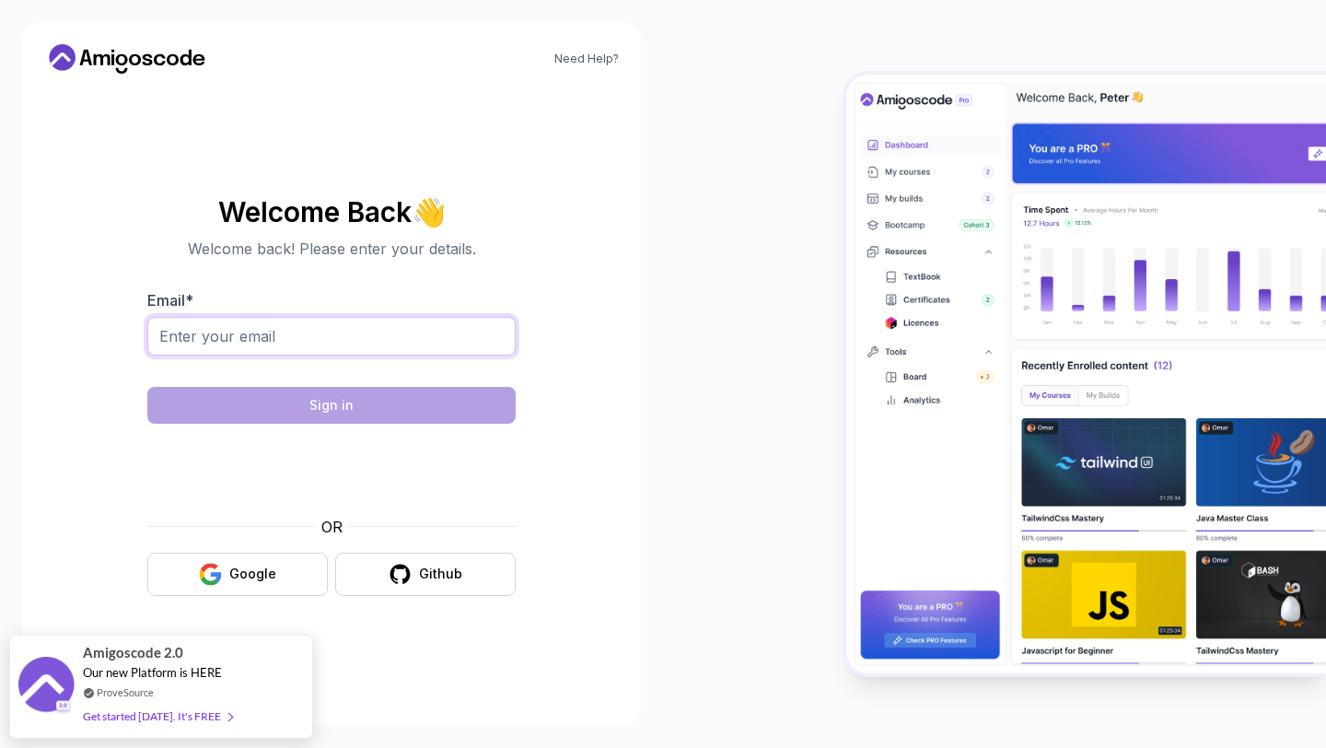
click at [278, 339] on input "Email *" at bounding box center [331, 336] width 368 height 39
paste input "hehid15229@aupvs.com"
type input "hehid15229@aupvs.com"
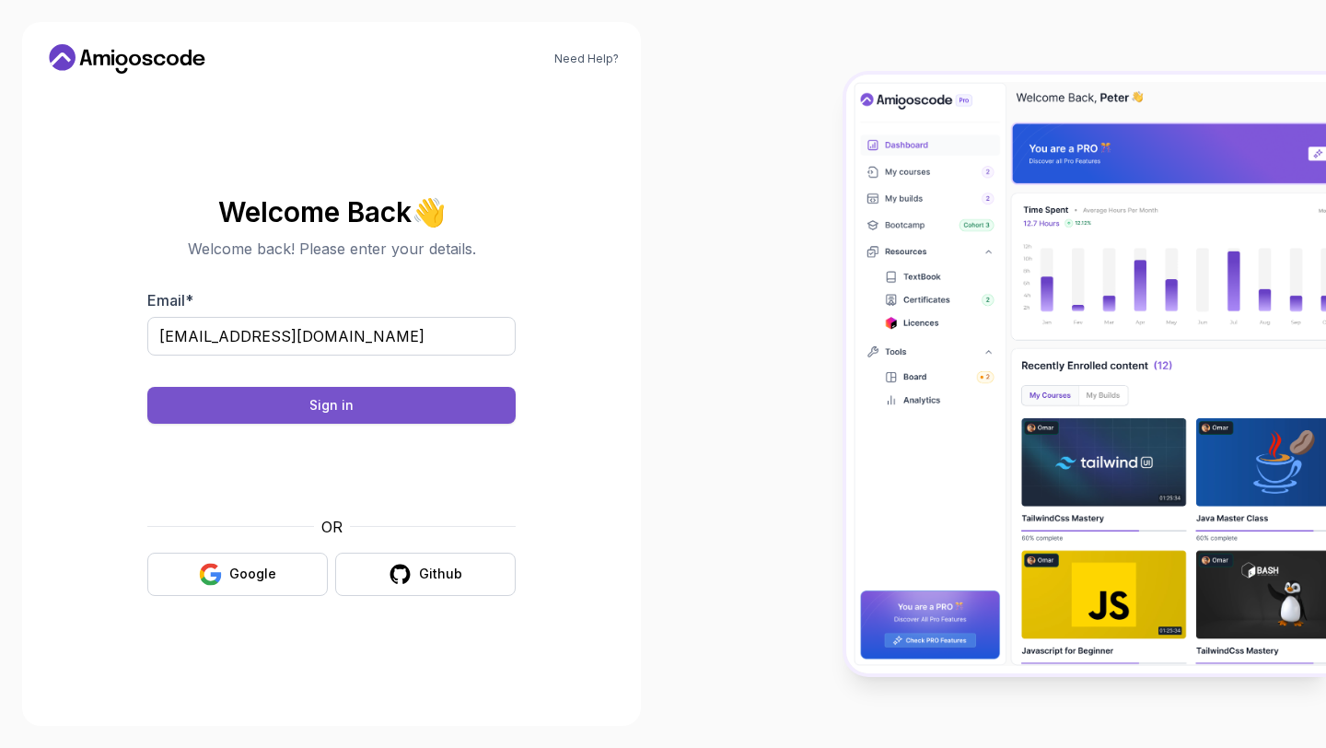
click at [336, 405] on div "Sign in" at bounding box center [331, 405] width 44 height 18
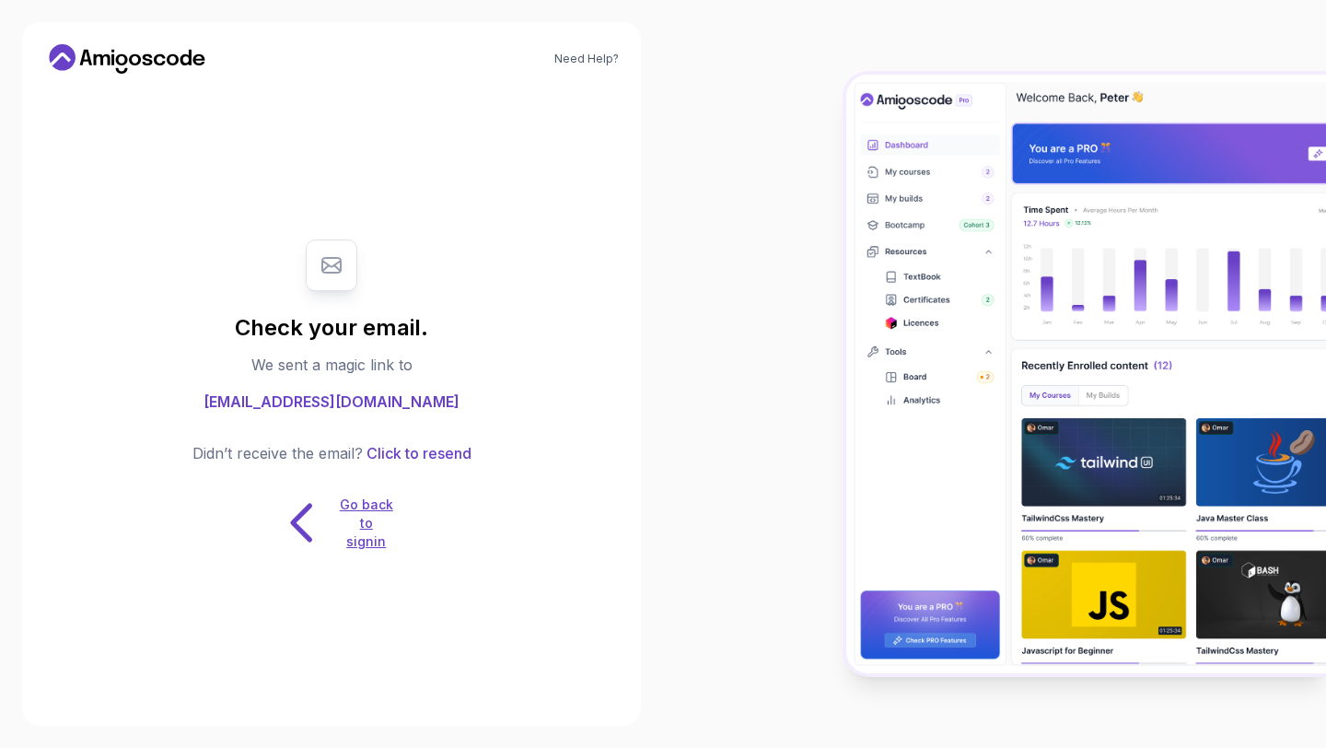
click at [373, 504] on p "Go back to signin" at bounding box center [366, 522] width 55 height 55
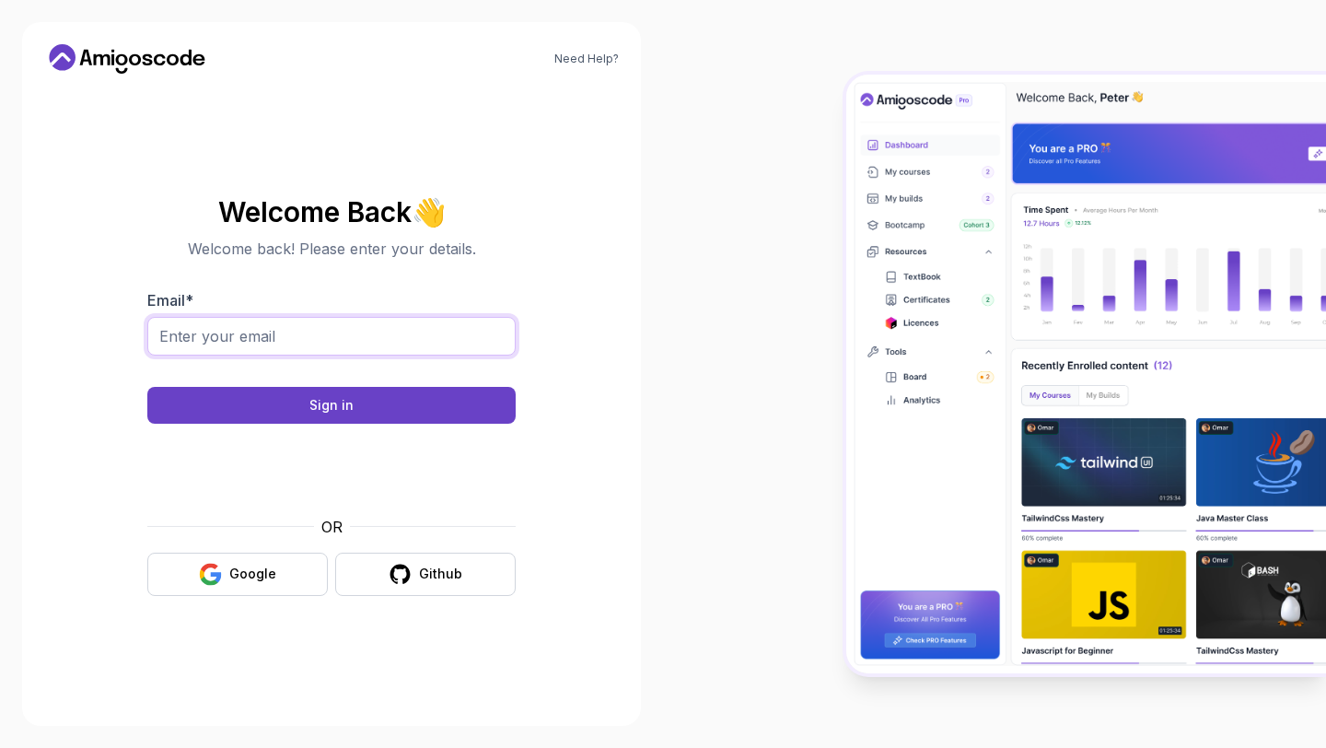
click at [312, 341] on input "Email *" at bounding box center [331, 336] width 368 height 39
click at [310, 338] on input "Email *" at bounding box center [331, 336] width 368 height 39
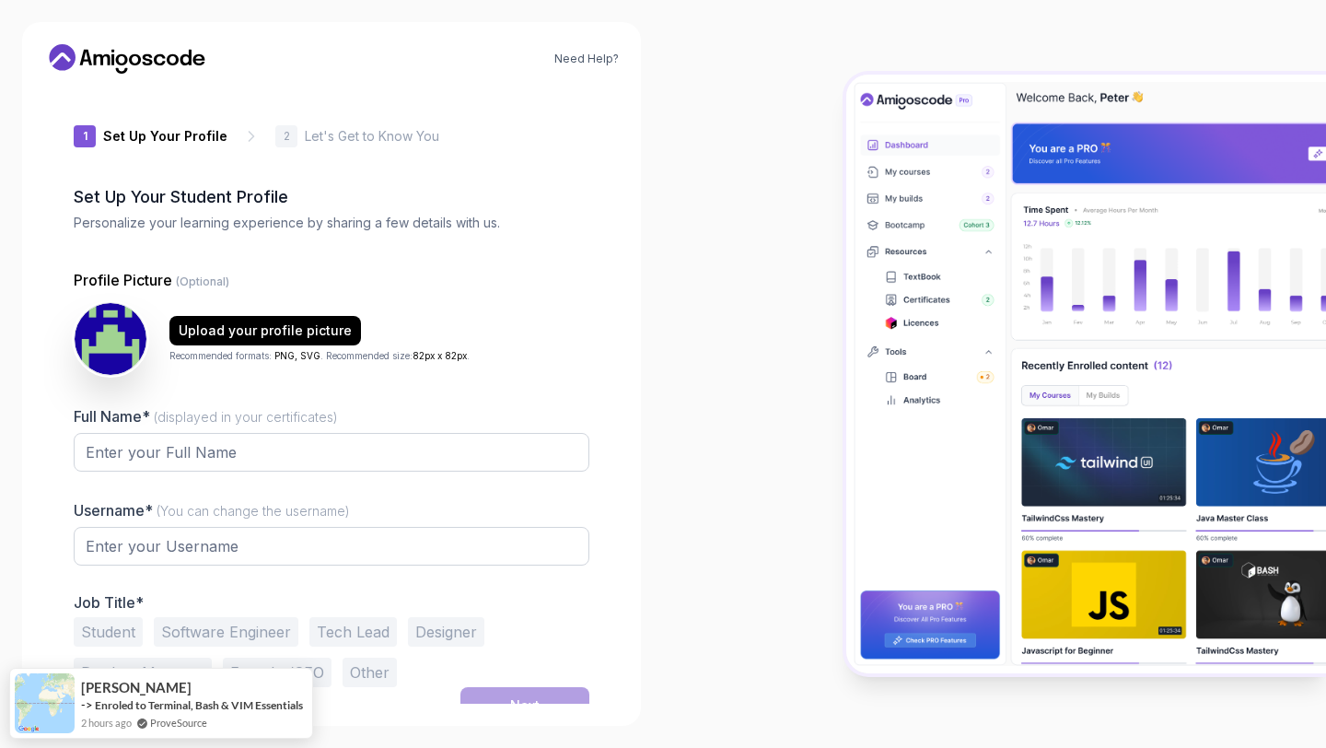
type input "sharpotterb0eed"
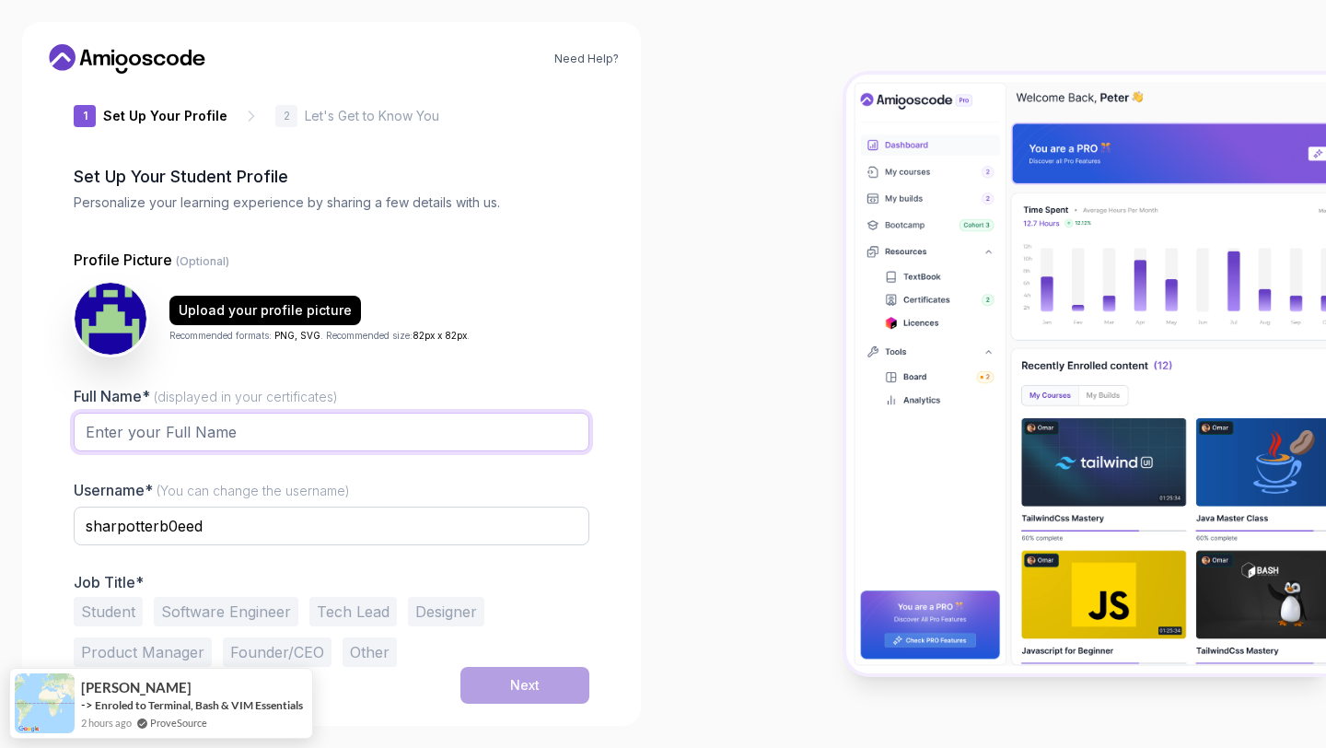
click at [357, 426] on input "Full Name* (displayed in your certificates)" at bounding box center [332, 431] width 516 height 39
paste input "hehid15229@aupvs.com"
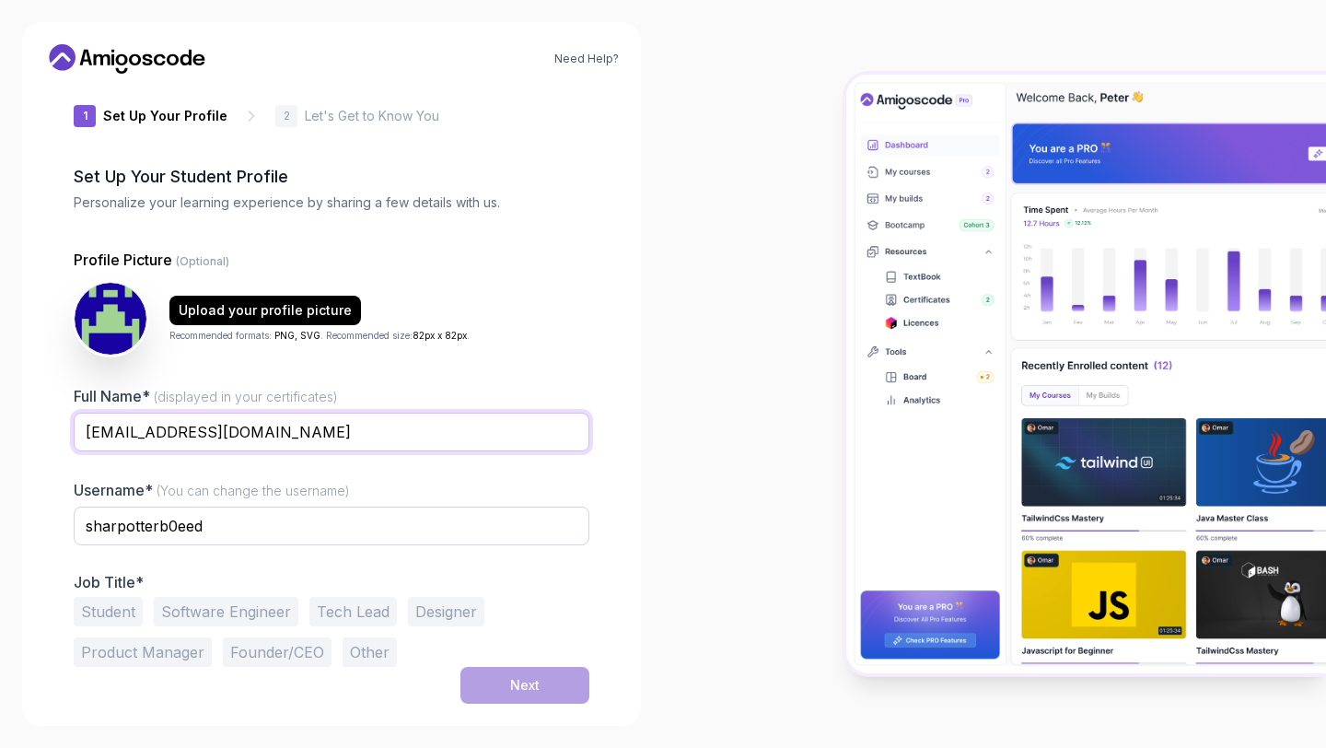
drag, startPoint x: 168, startPoint y: 434, endPoint x: 289, endPoint y: 427, distance: 120.8
click at [289, 427] on input "hehid15229@aupvs.com" at bounding box center [332, 431] width 516 height 39
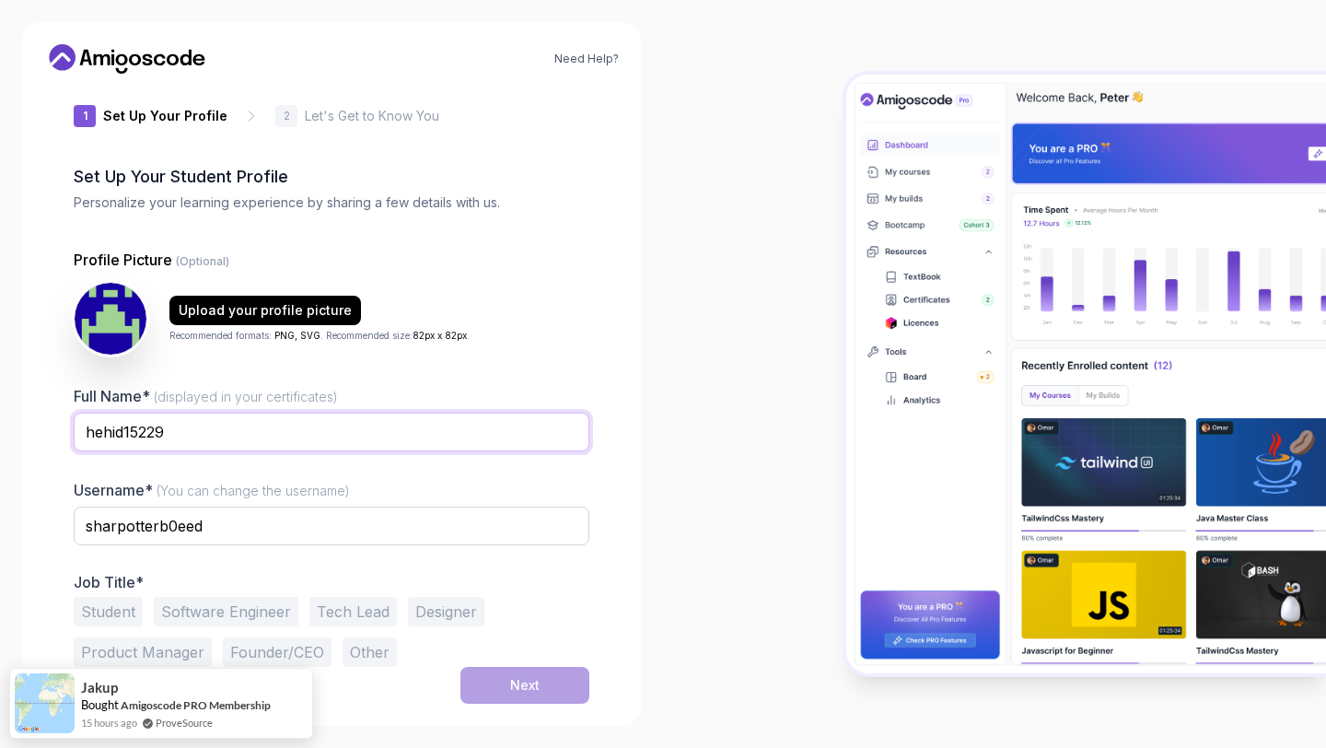
type input "hehid15229"
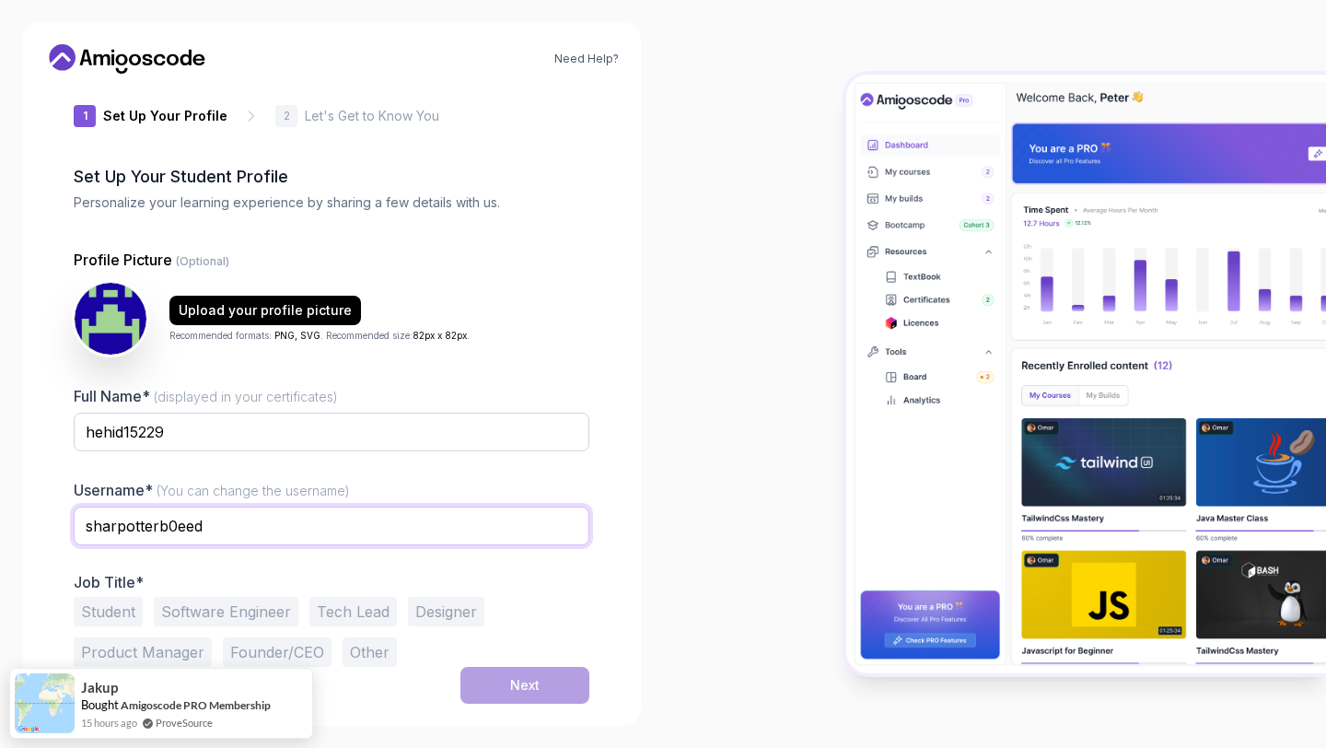
drag, startPoint x: 226, startPoint y: 516, endPoint x: 62, endPoint y: 532, distance: 164.7
click at [62, 532] on div "1 Set Up Your Profile 1 Set Up Your Profile 2 Let's Get to Know You Set Up Your…" at bounding box center [331, 375] width 575 height 615
paste input "hehid15229@aupvs.com"
type input "hehid15229"
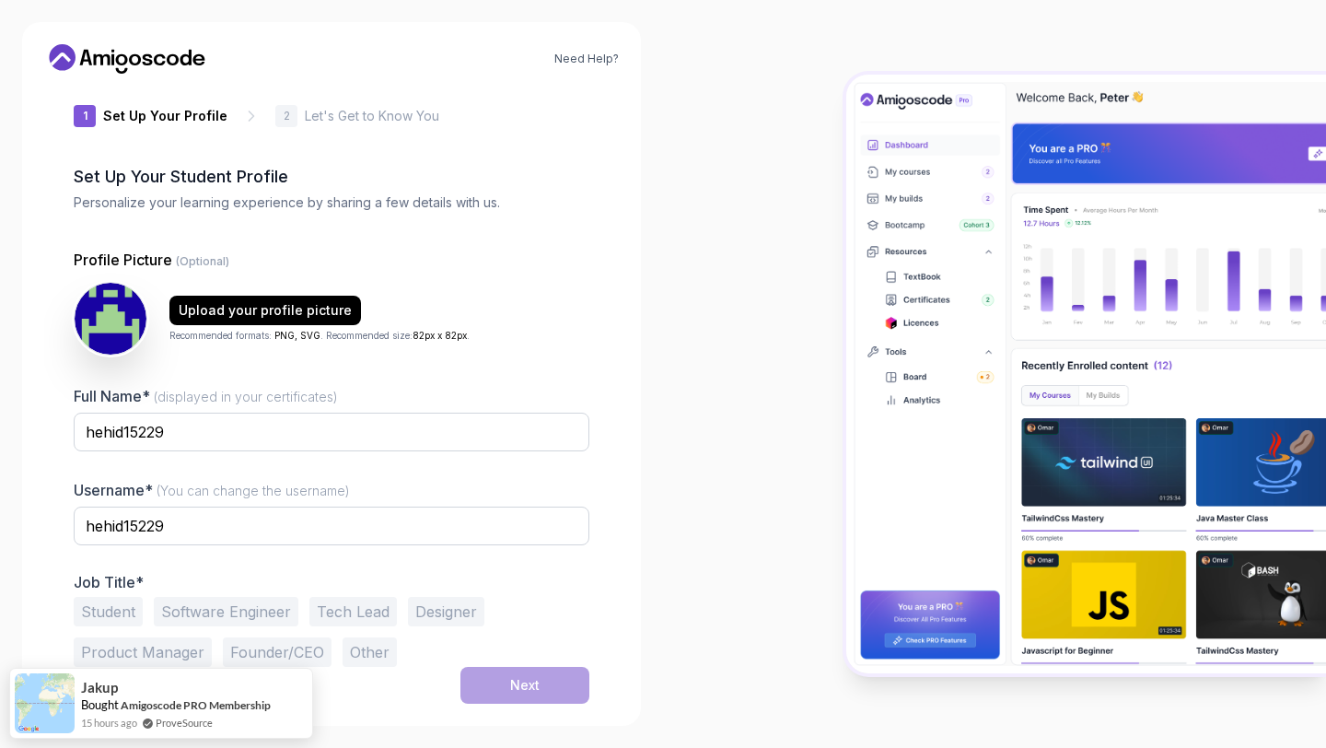
click at [204, 615] on button "Software Engineer" at bounding box center [226, 611] width 145 height 29
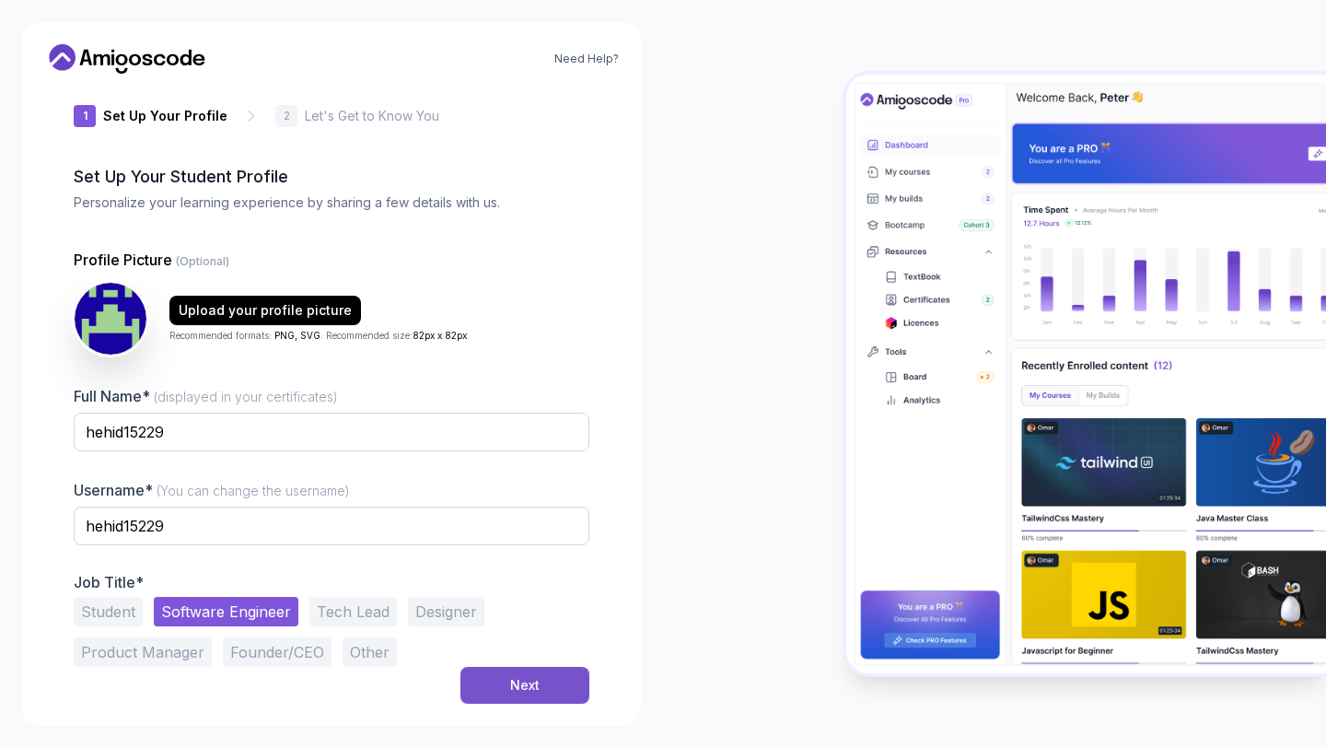
click at [529, 691] on div "Next" at bounding box center [524, 685] width 29 height 18
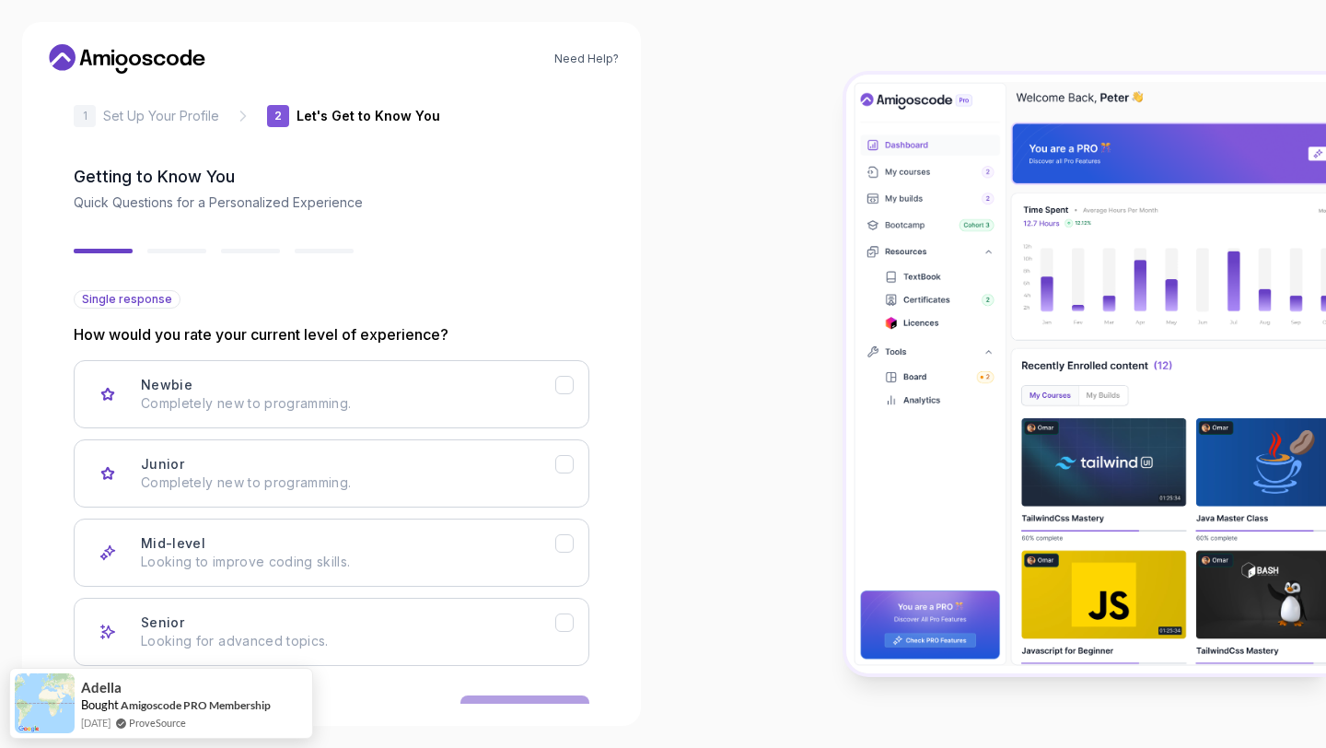
scroll to position [78, 0]
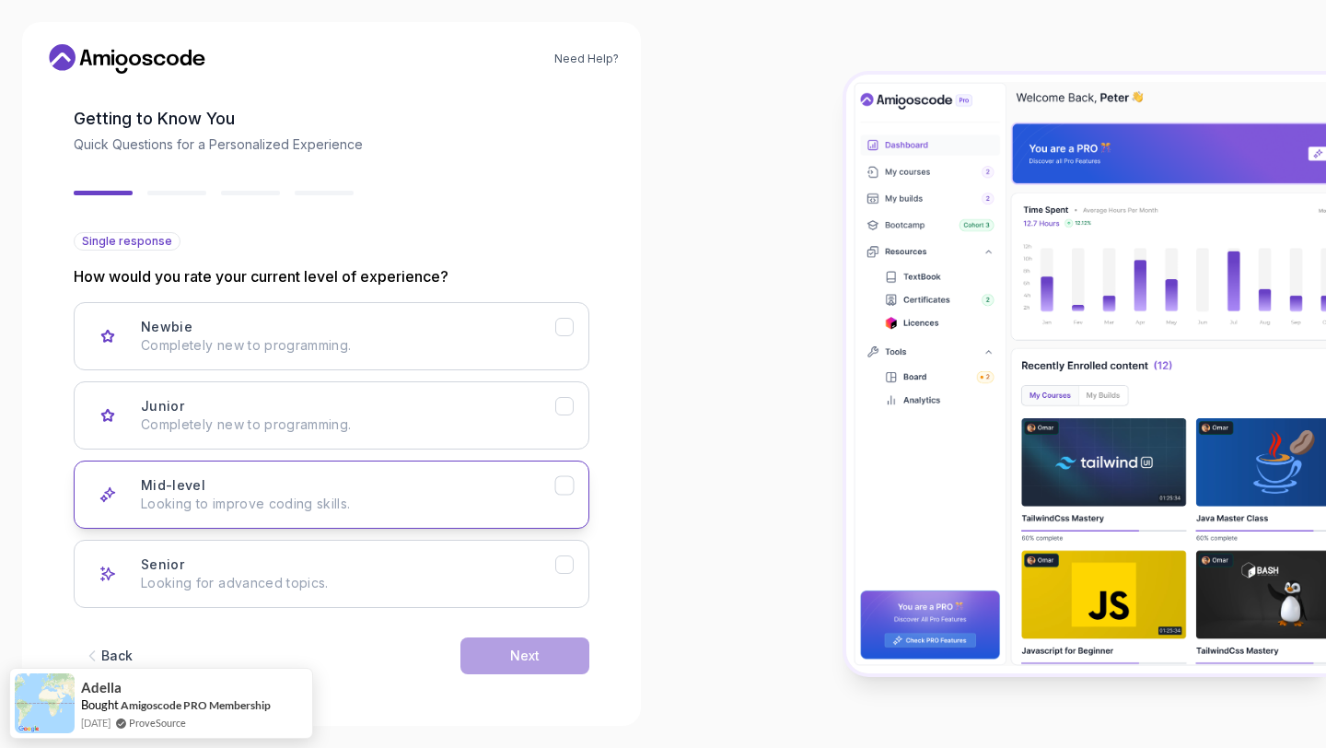
click at [566, 492] on icon "Mid-level" at bounding box center [564, 485] width 17 height 17
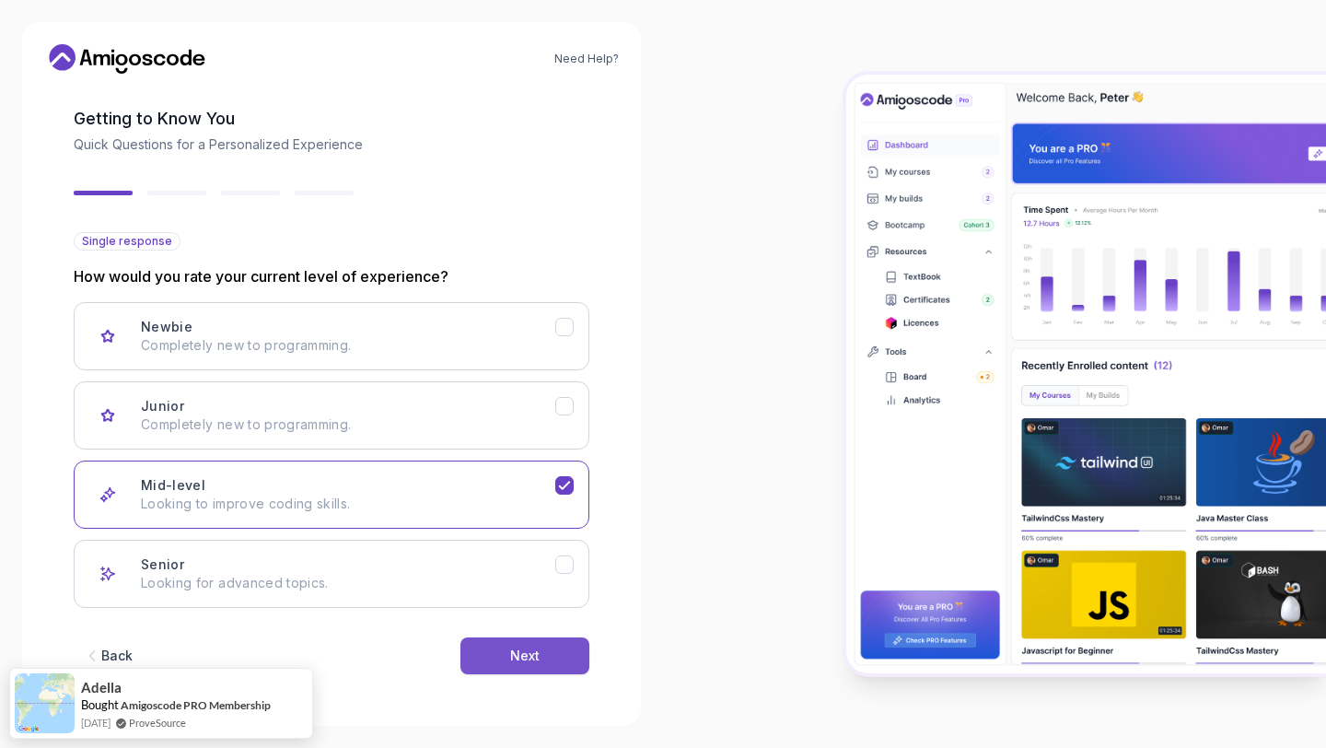
click at [556, 652] on button "Next" at bounding box center [524, 655] width 129 height 37
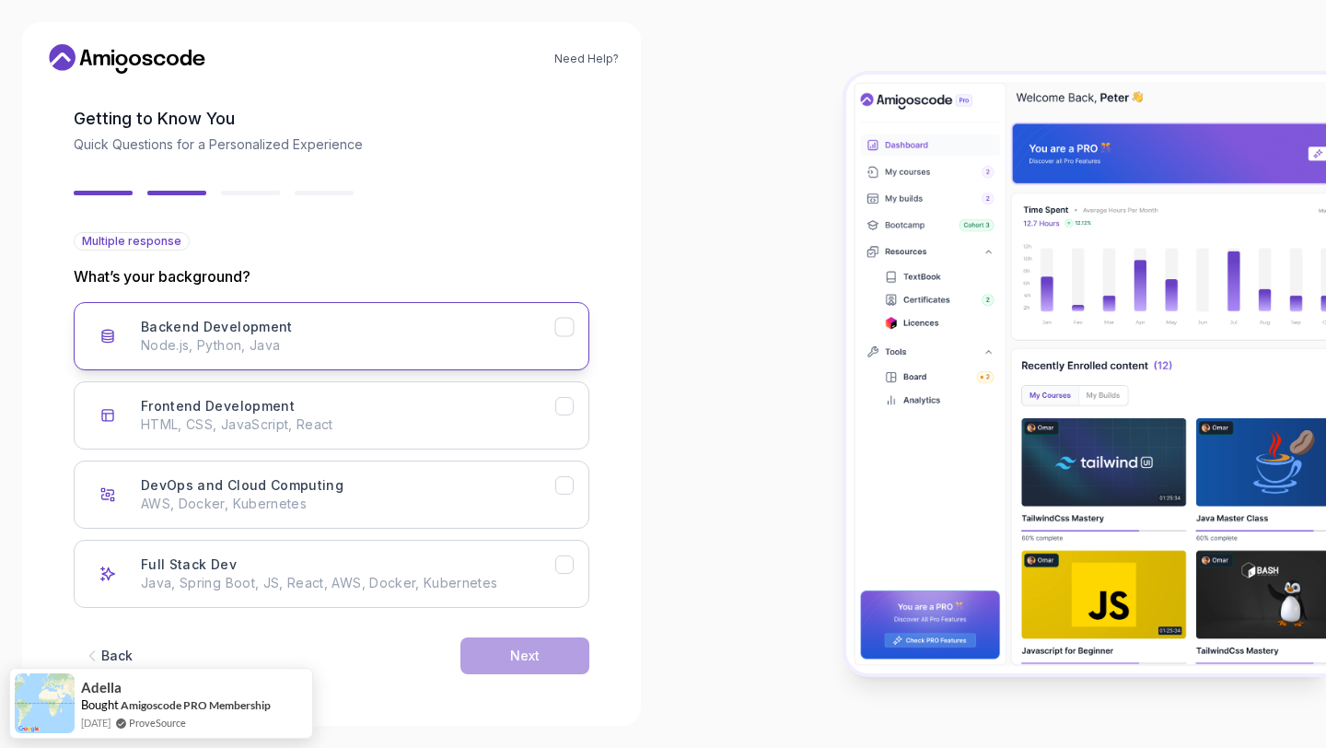
click at [570, 338] on button "Backend Development Node.js, Python, Java" at bounding box center [332, 336] width 516 height 68
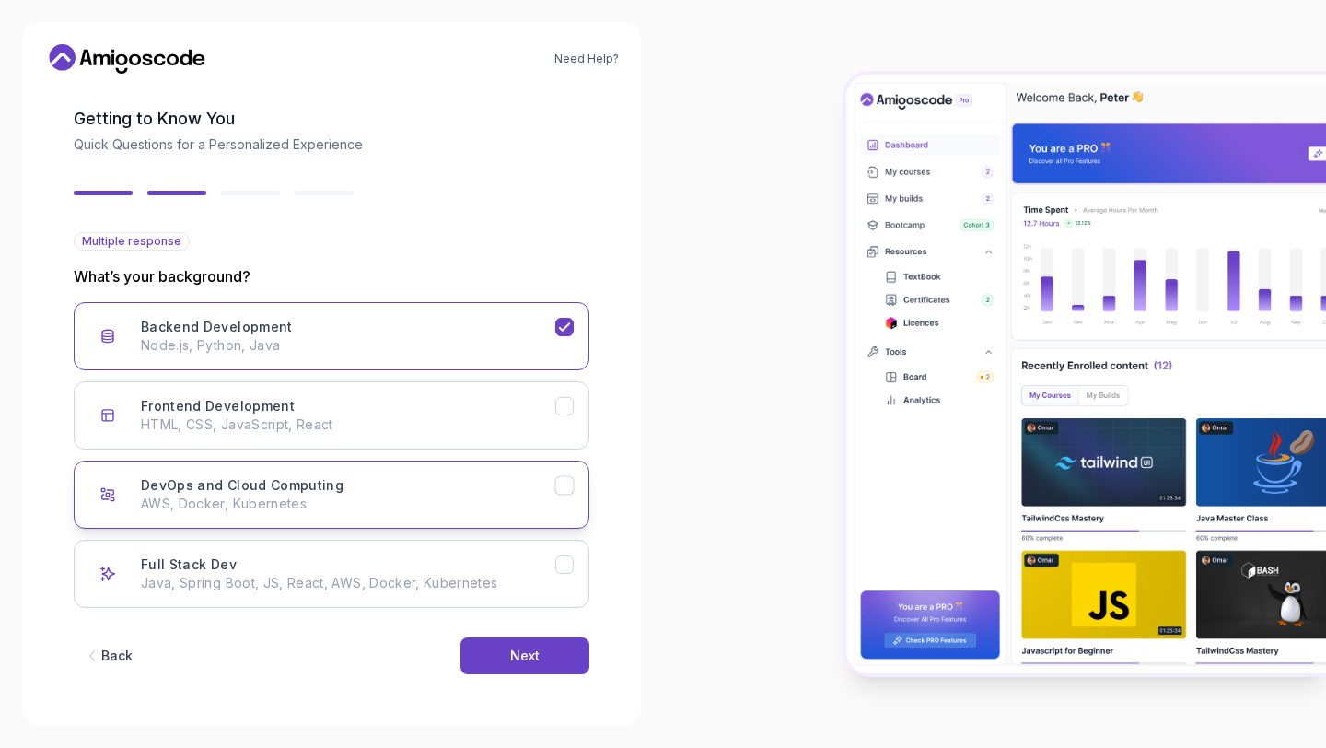
click at [562, 489] on icon "DevOps and Cloud Computing" at bounding box center [564, 485] width 10 height 7
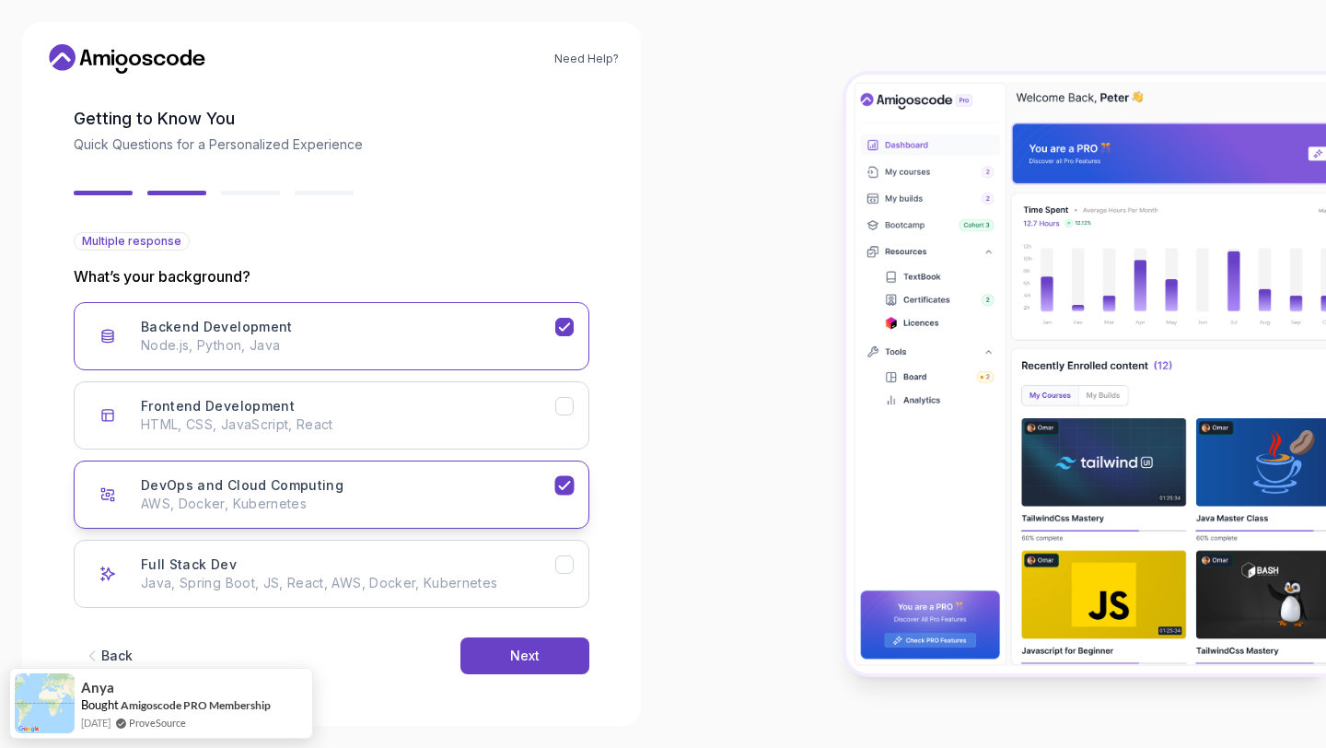
click at [562, 495] on button "DevOps and Cloud Computing AWS, Docker, Kubernetes" at bounding box center [332, 494] width 516 height 68
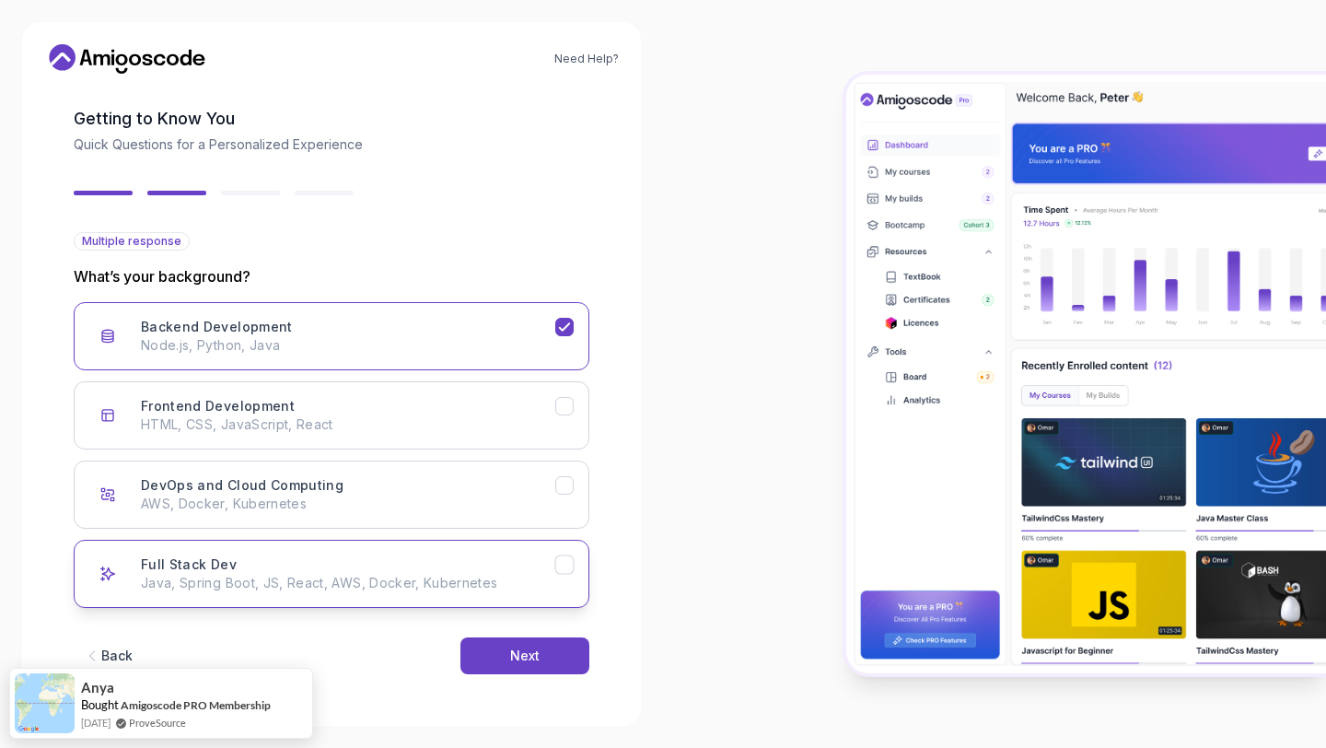
click at [568, 562] on icon "Full Stack Dev" at bounding box center [564, 564] width 10 height 7
click at [563, 331] on icon "Backend Development" at bounding box center [564, 326] width 10 height 7
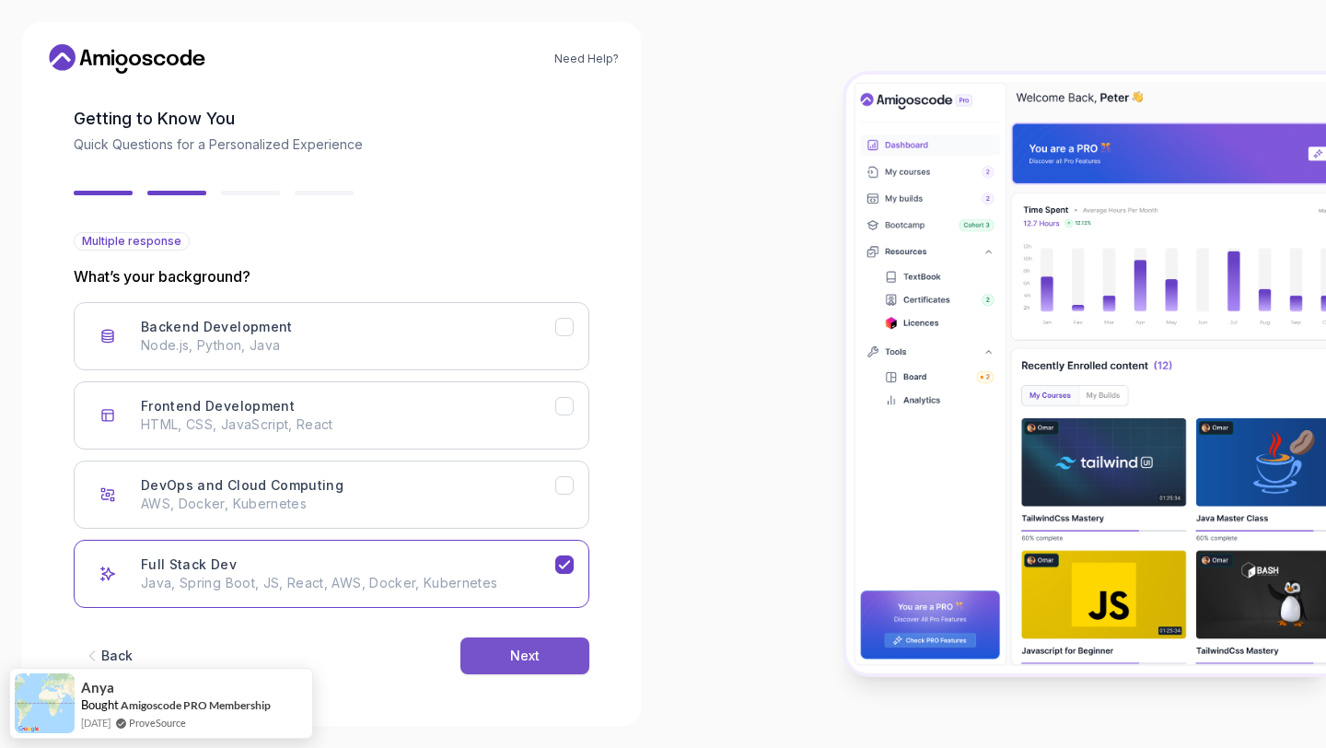
click at [543, 658] on button "Next" at bounding box center [524, 655] width 129 height 37
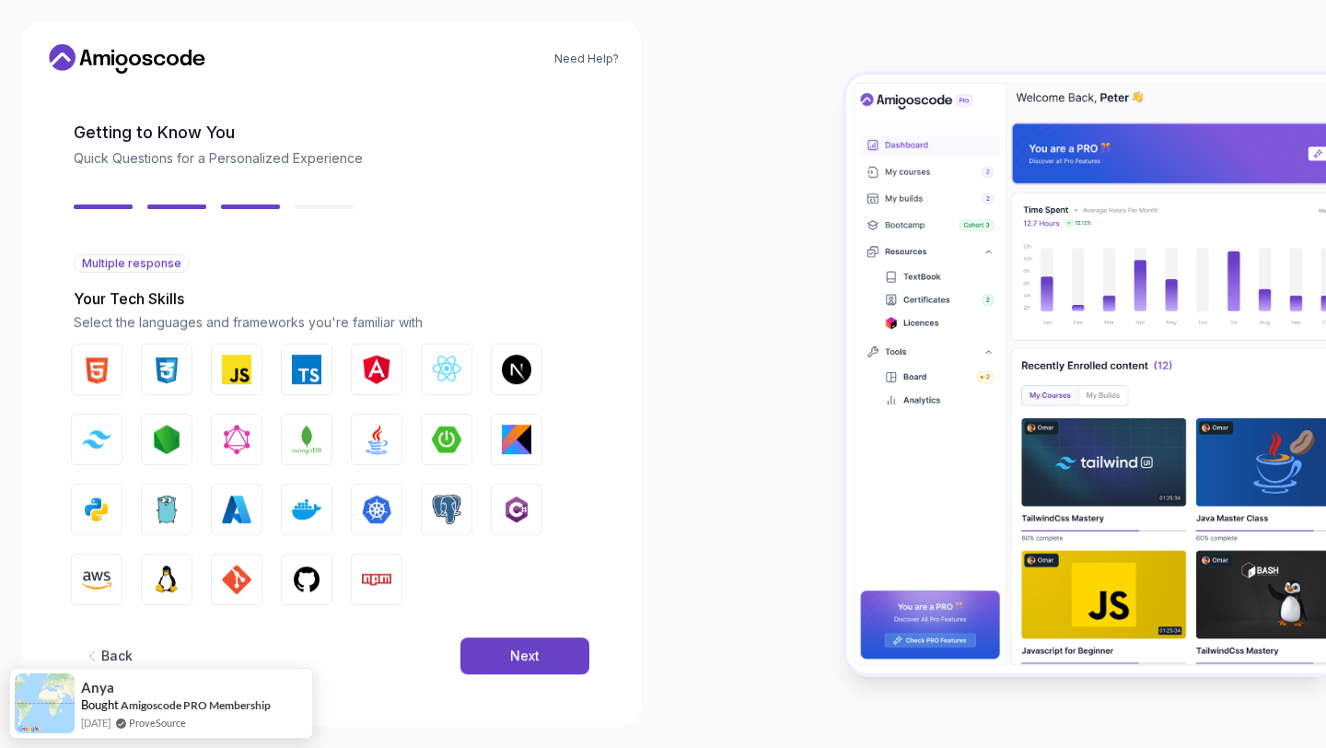
scroll to position [56, 0]
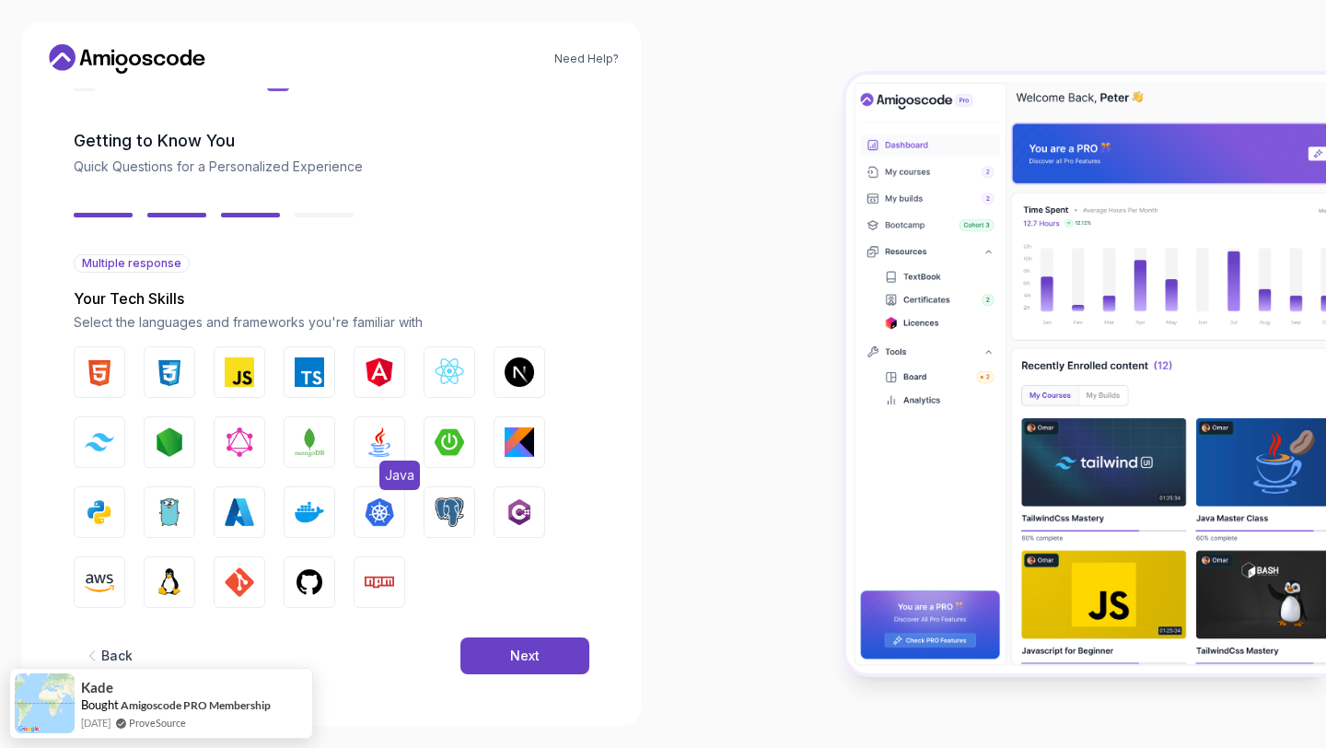
click at [394, 447] on button "Java" at bounding box center [380, 442] width 52 height 52
click at [451, 447] on img "button" at bounding box center [449, 441] width 29 height 29
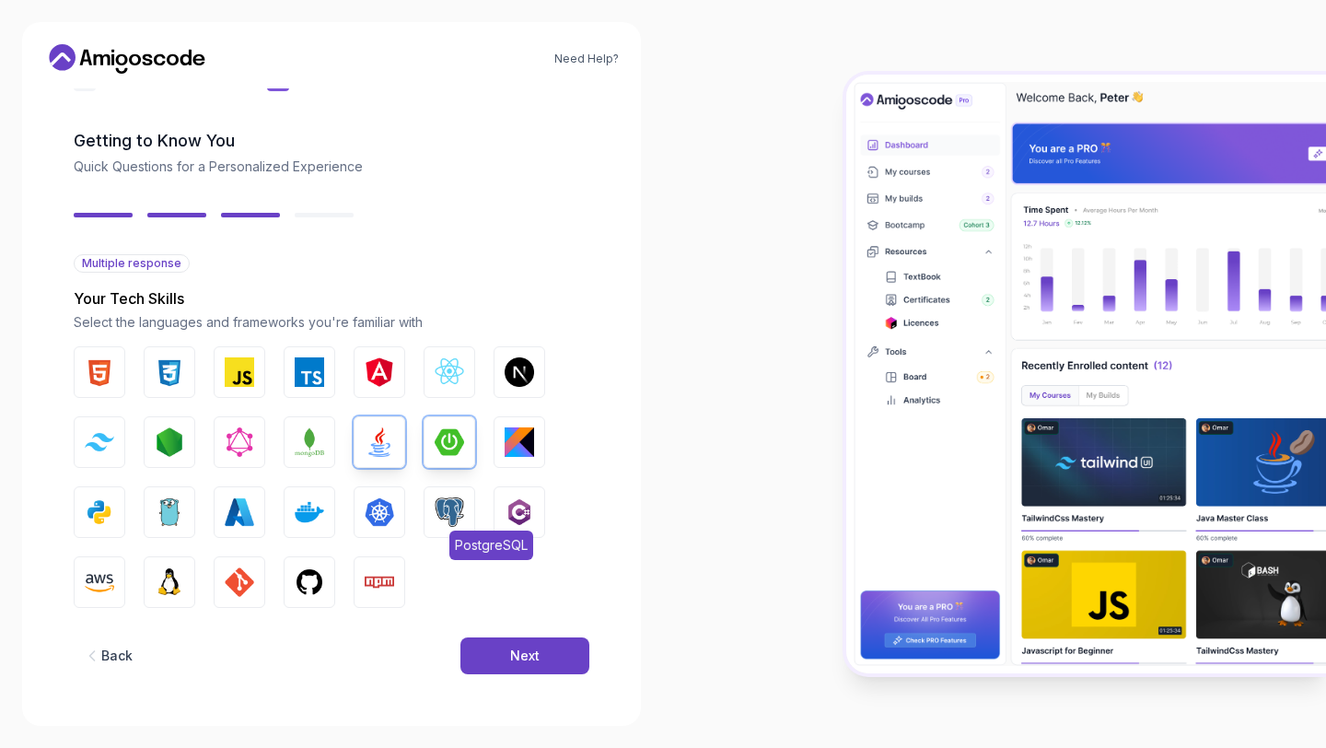
click at [448, 516] on img "button" at bounding box center [449, 511] width 29 height 29
click at [324, 510] on button "Docker" at bounding box center [310, 512] width 52 height 52
click at [118, 570] on button "AWS" at bounding box center [100, 582] width 52 height 52
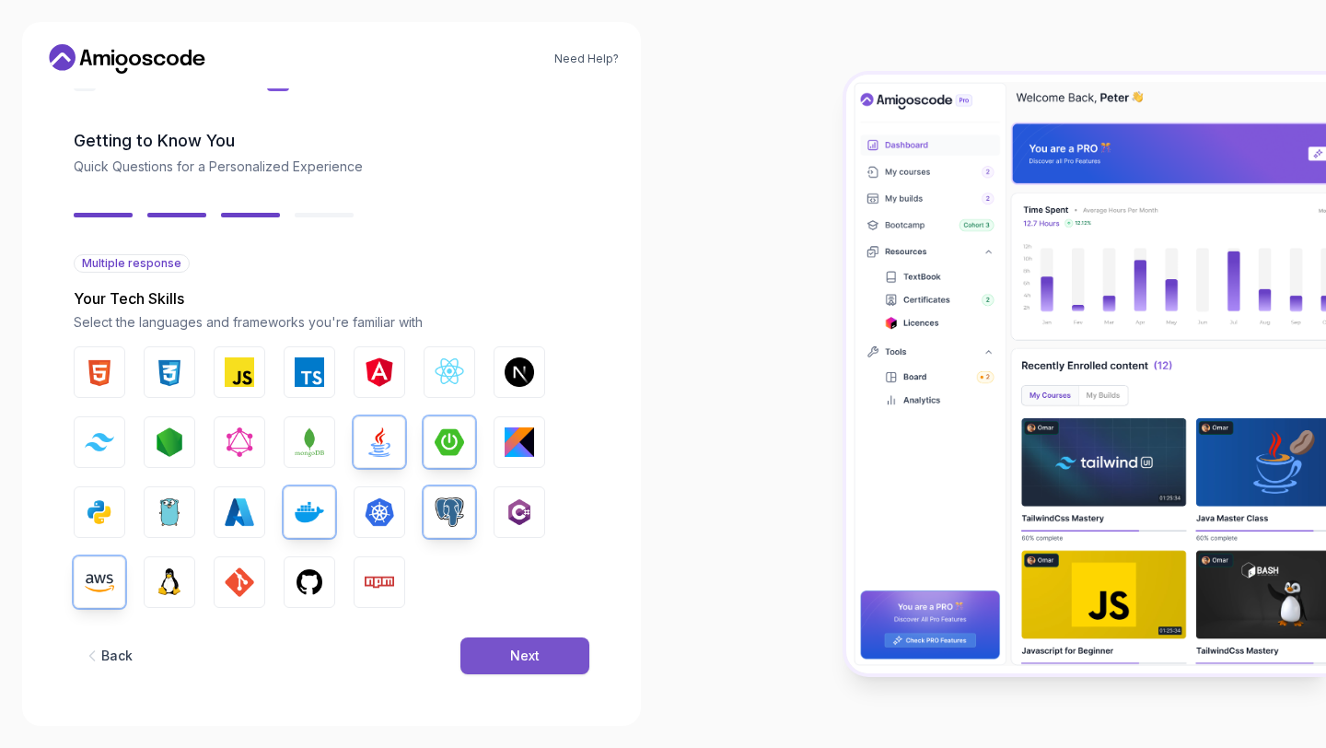
click at [531, 651] on div "Next" at bounding box center [524, 655] width 29 height 18
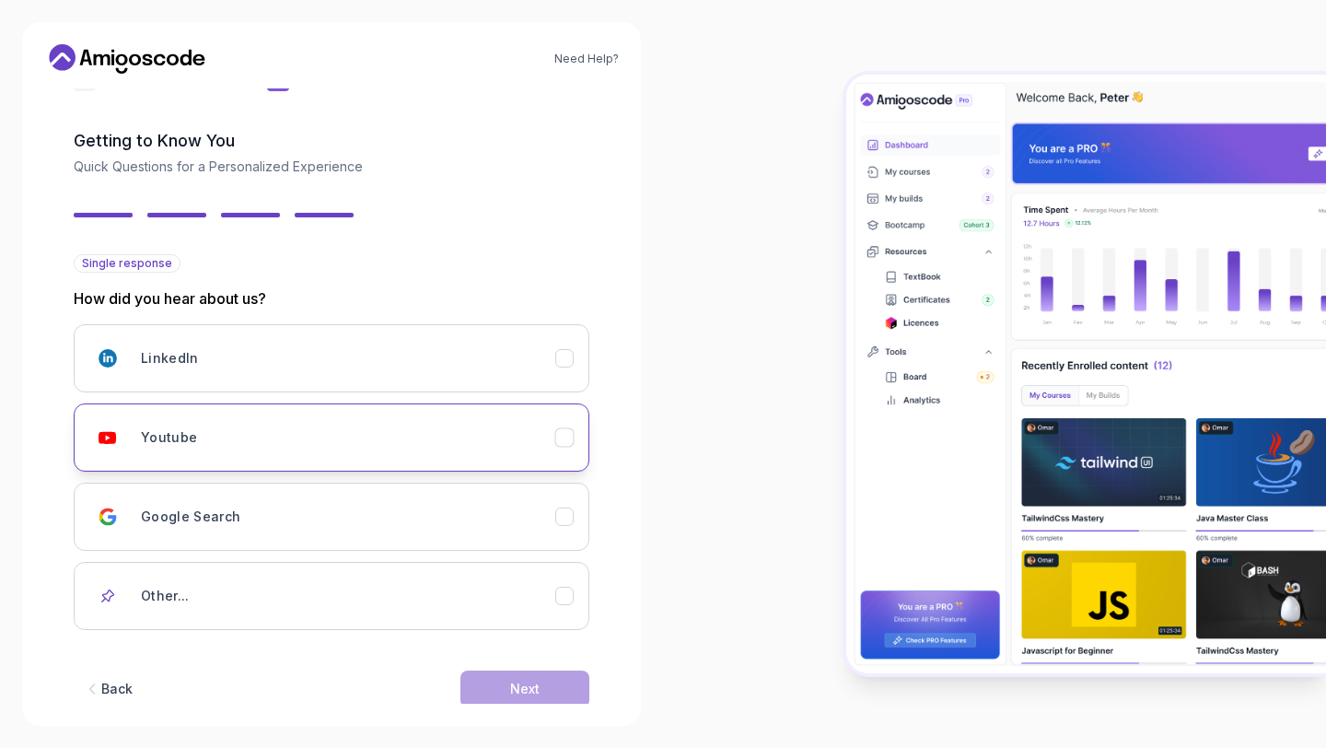
scroll to position [89, 0]
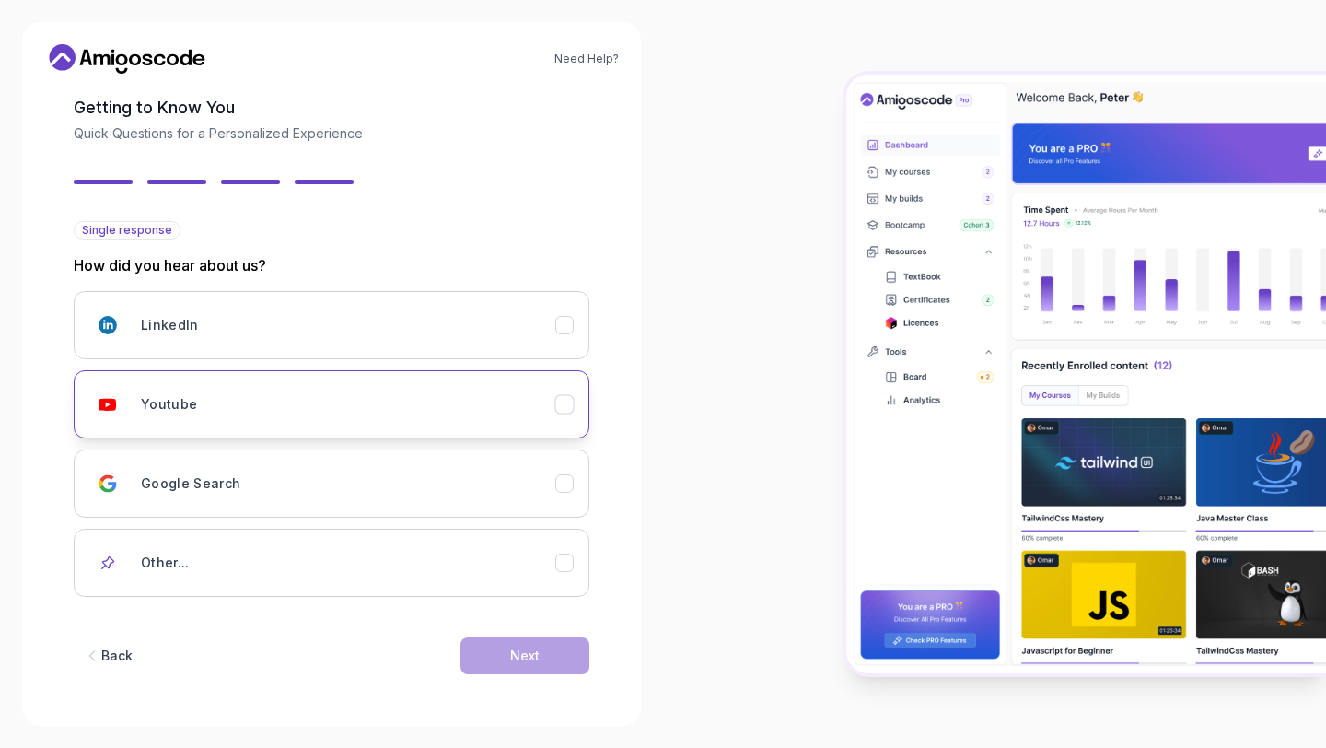
click at [570, 411] on icon "Youtube" at bounding box center [564, 404] width 17 height 17
click at [534, 646] on div "Next" at bounding box center [524, 655] width 29 height 18
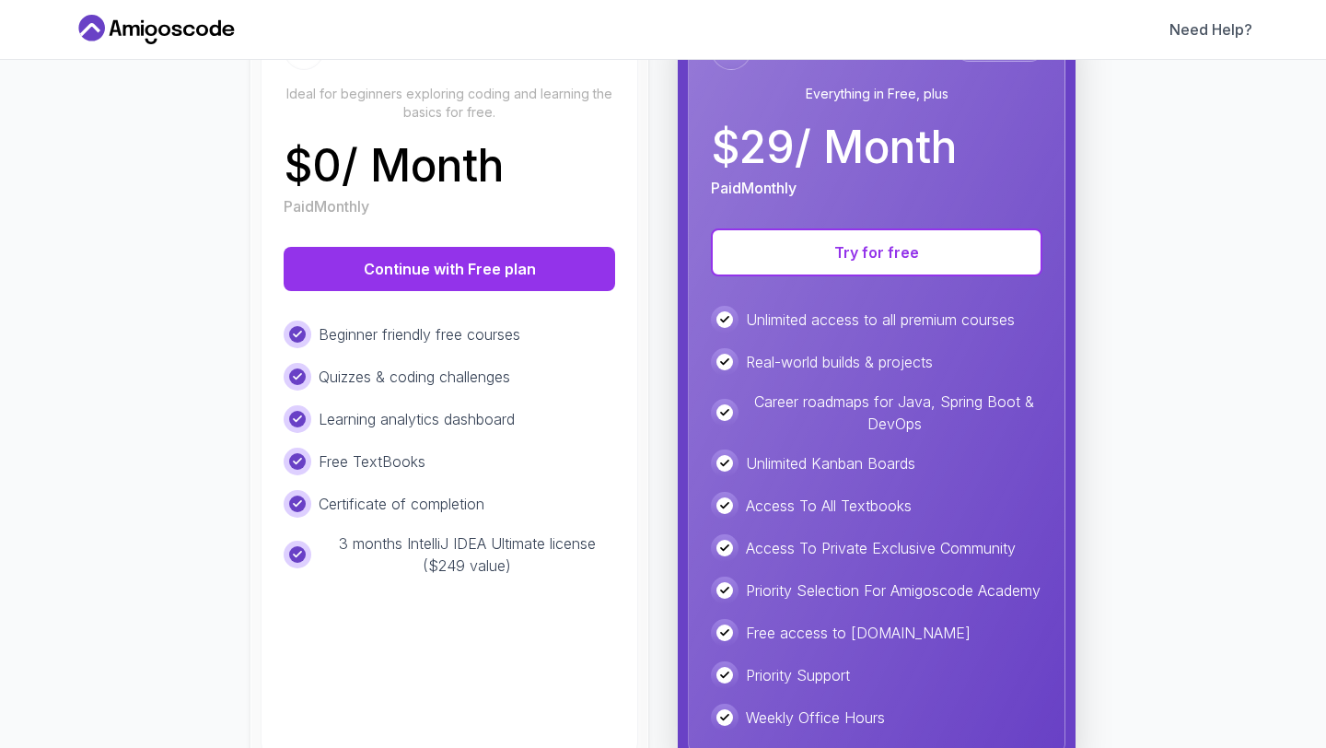
scroll to position [261, 0]
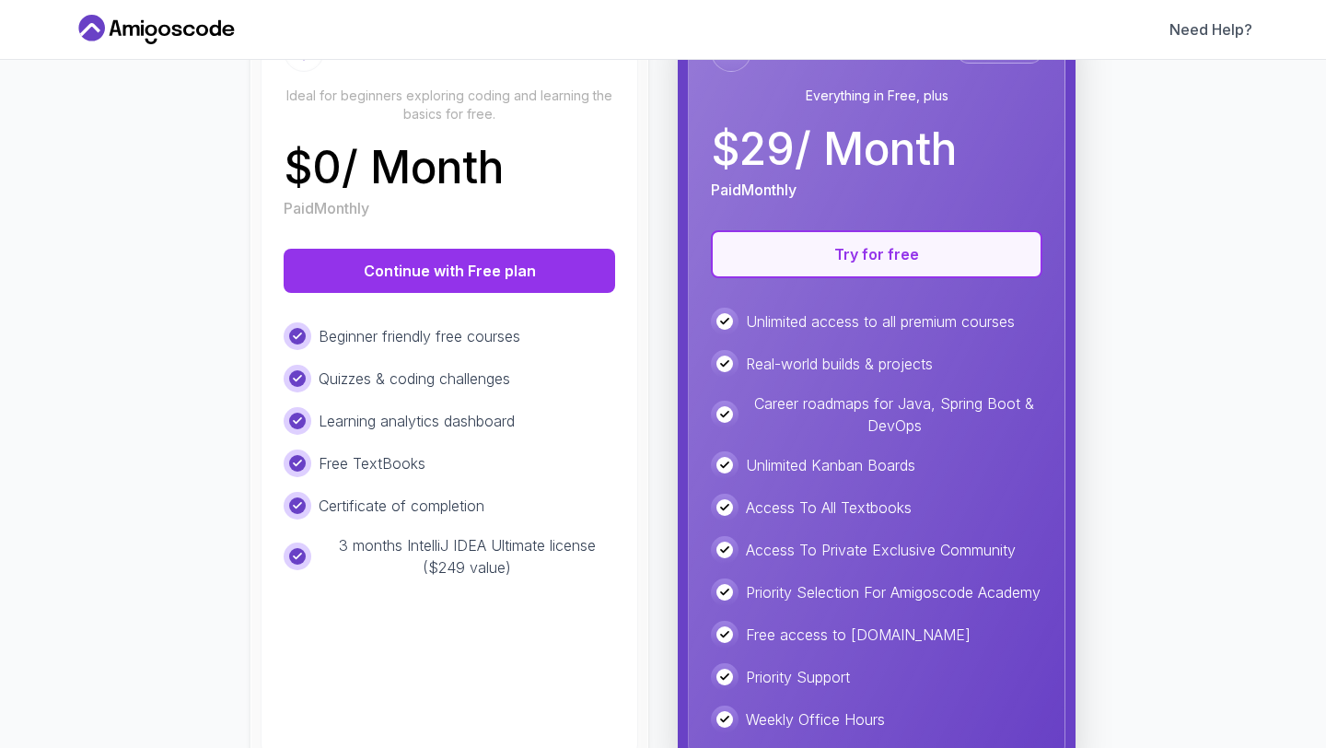
click at [863, 266] on button "Try for free" at bounding box center [876, 254] width 331 height 48
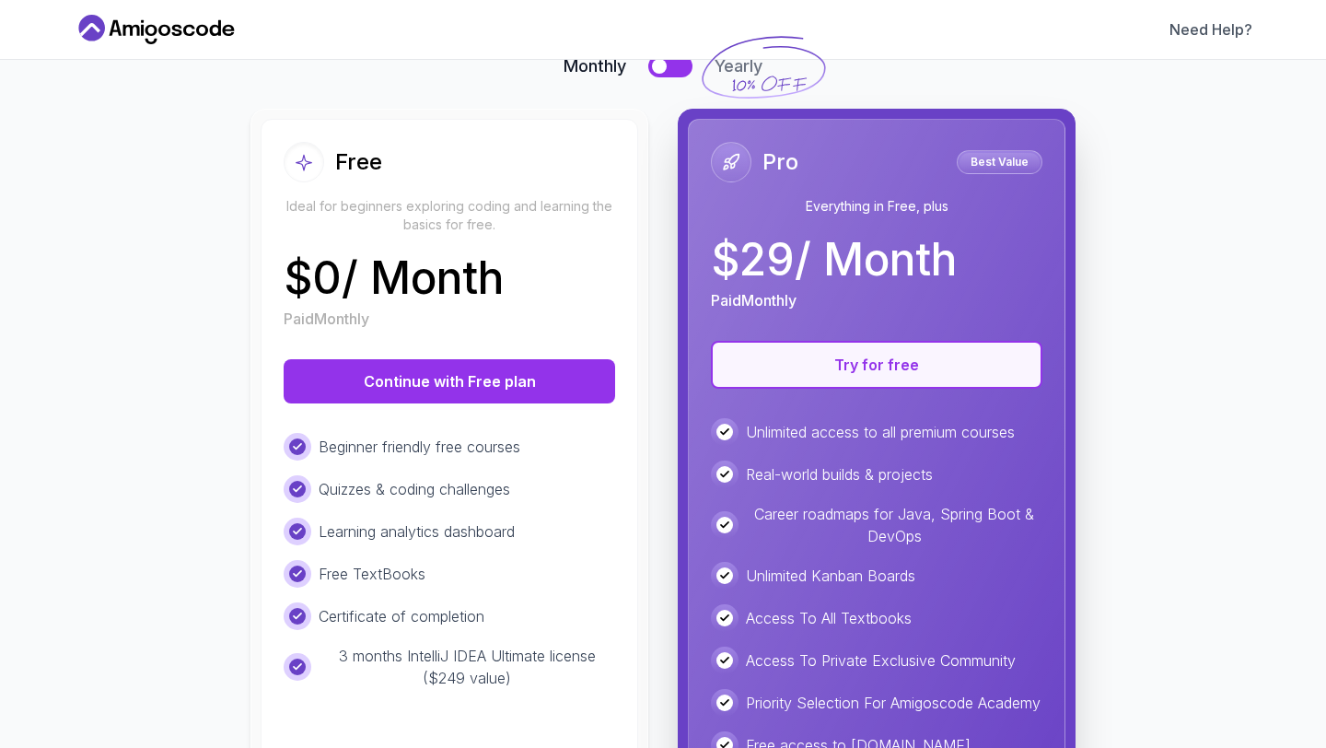
scroll to position [0, 0]
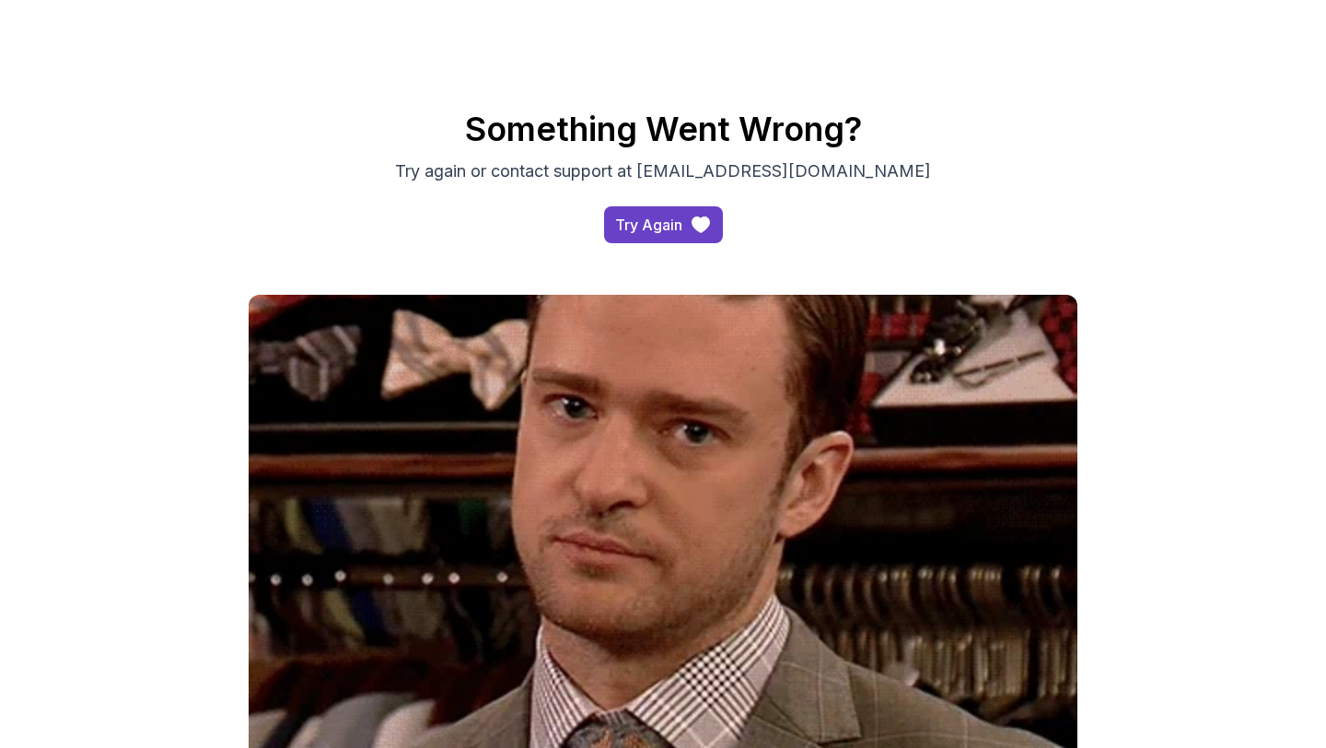
scroll to position [142, 0]
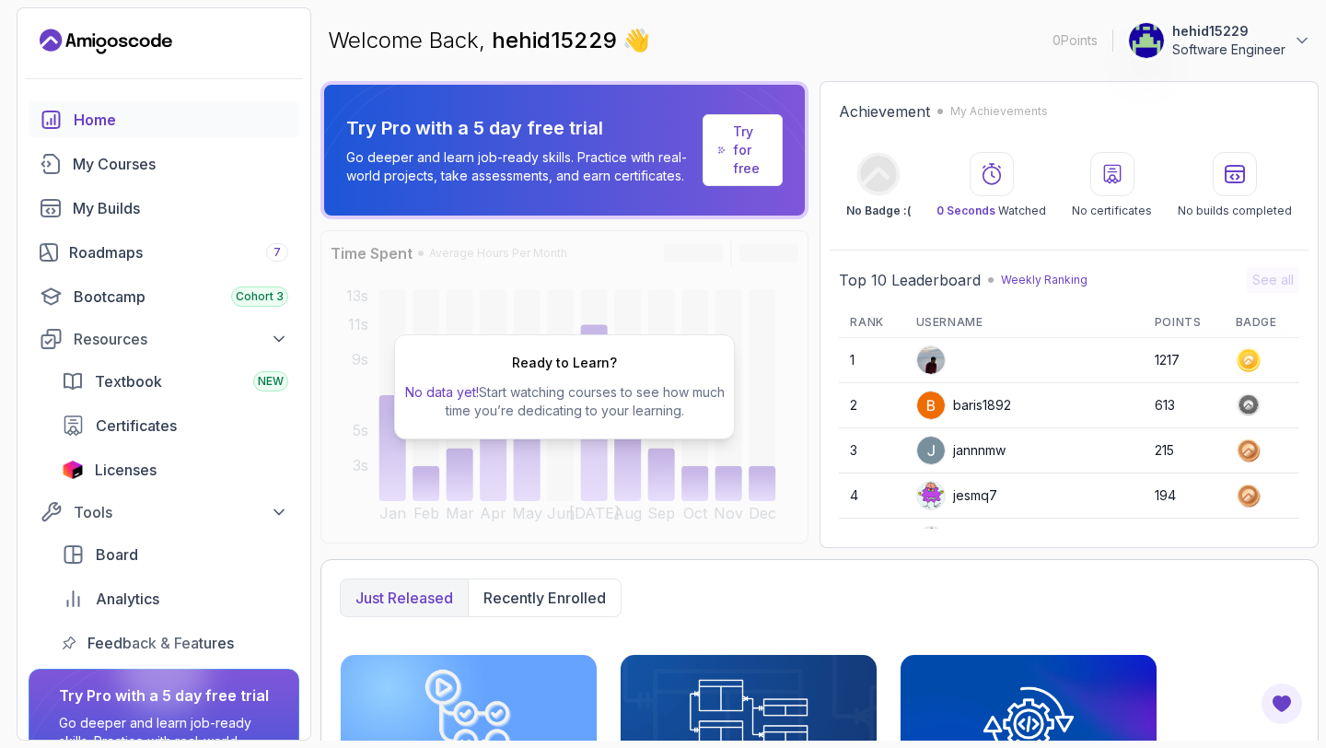
click at [1220, 46] on p "Software Engineer" at bounding box center [1228, 50] width 113 height 18
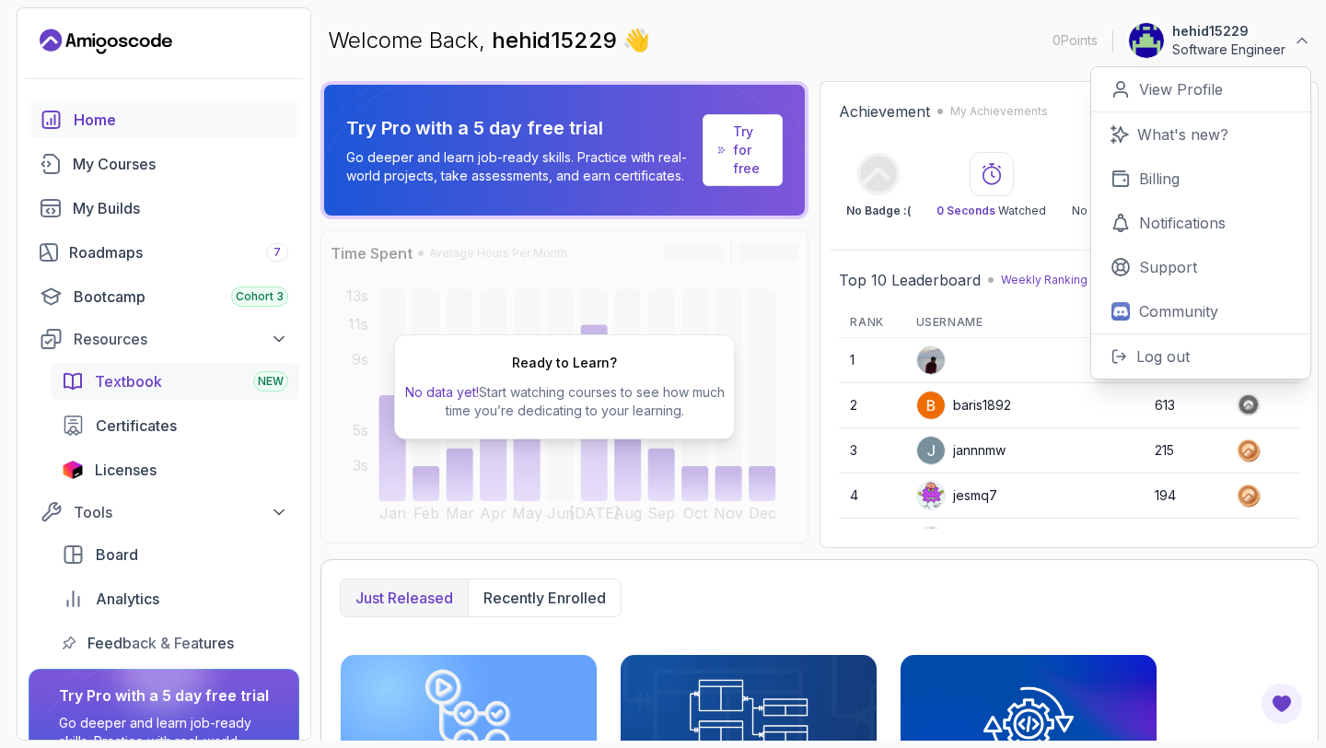
scroll to position [131, 0]
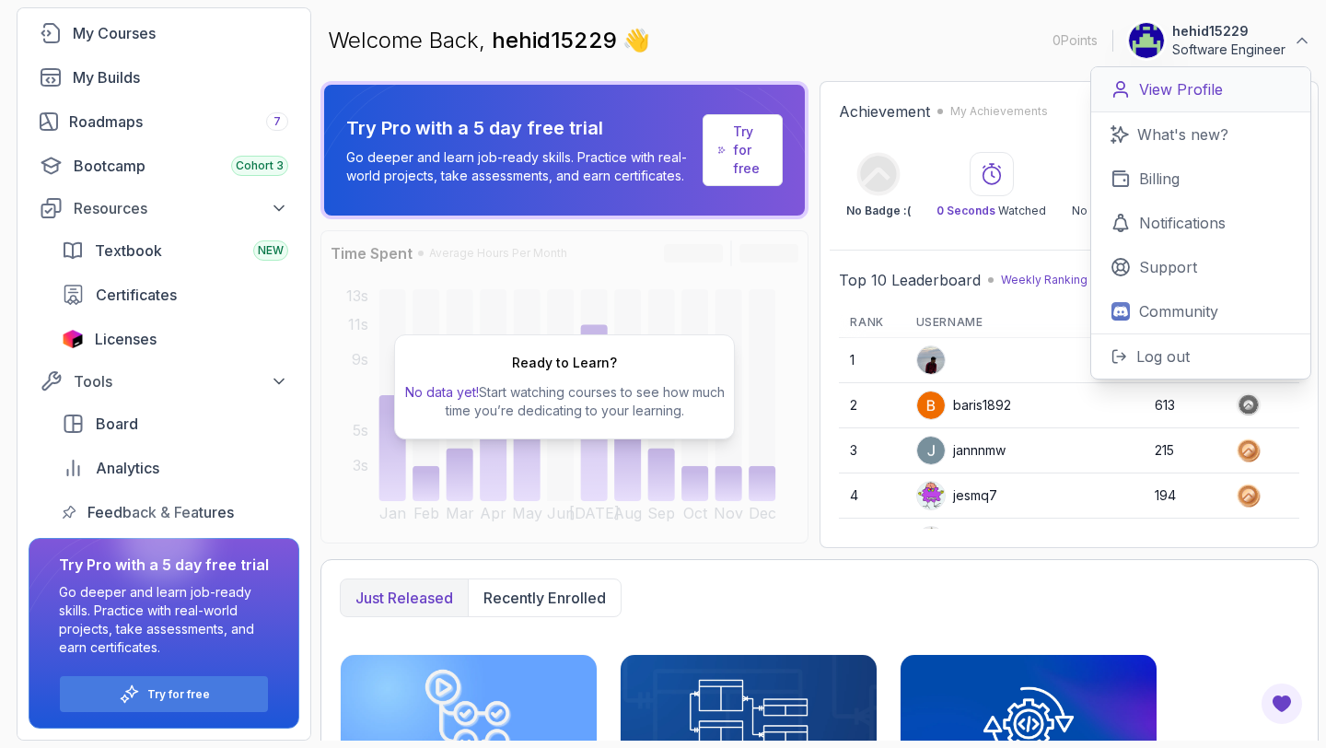
click at [1167, 87] on p "View Profile" at bounding box center [1181, 89] width 84 height 22
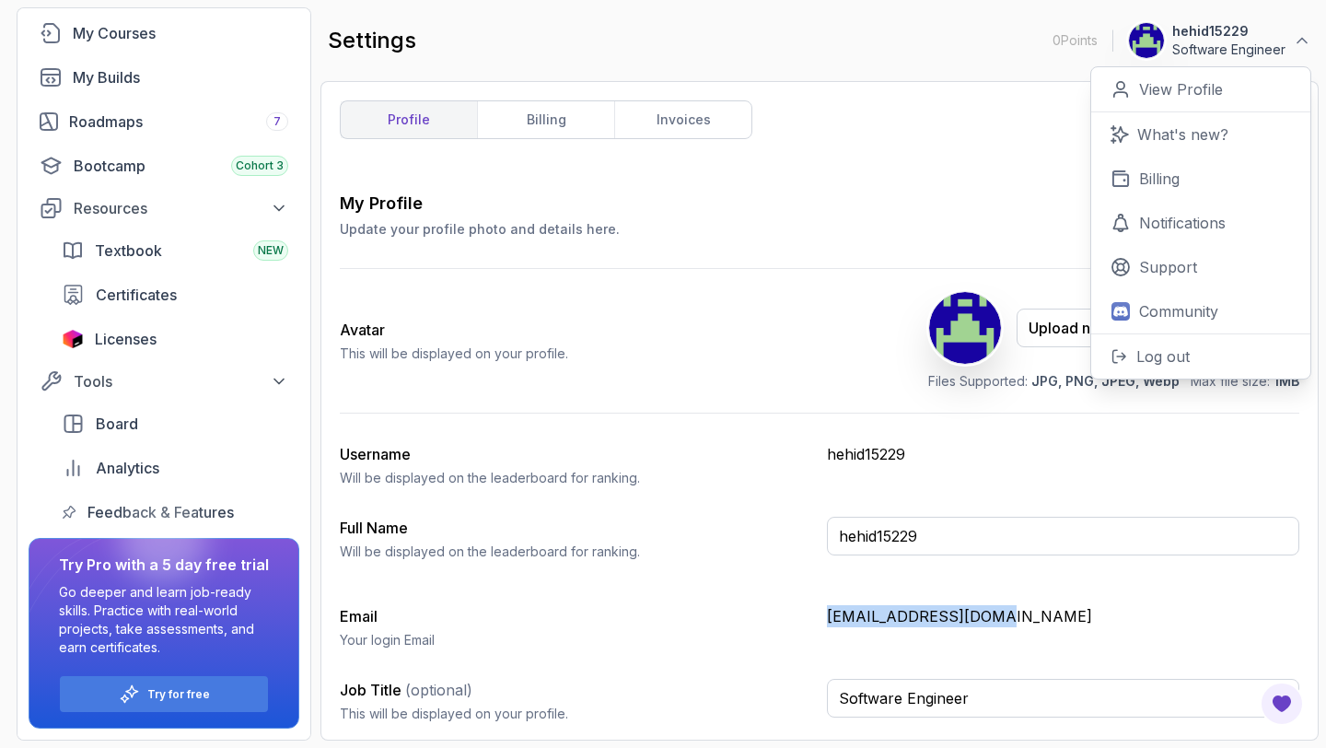
drag, startPoint x: 826, startPoint y: 618, endPoint x: 1021, endPoint y: 617, distance: 195.2
click at [1021, 617] on p "hehid15229@aupvs.com" at bounding box center [1063, 616] width 472 height 22
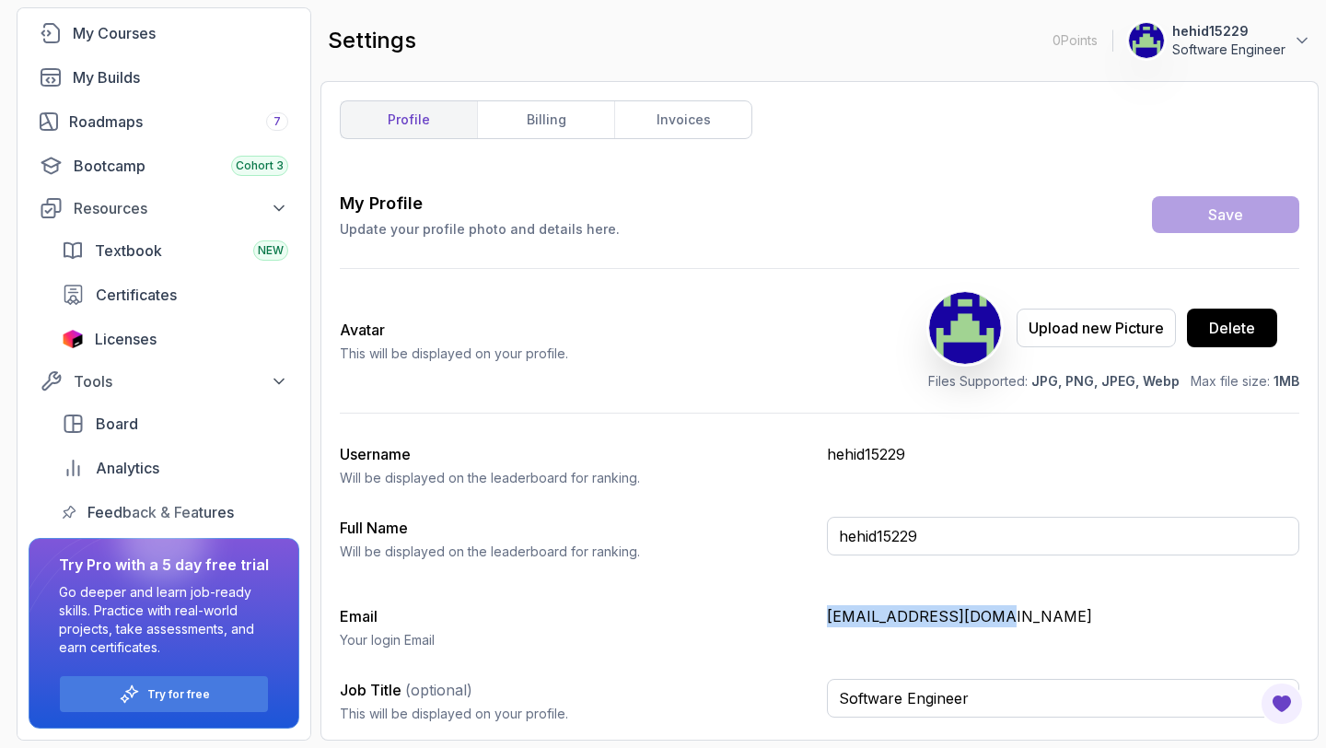
copy p "hehid15229@aupvs.com"
